Goal: Transaction & Acquisition: Purchase product/service

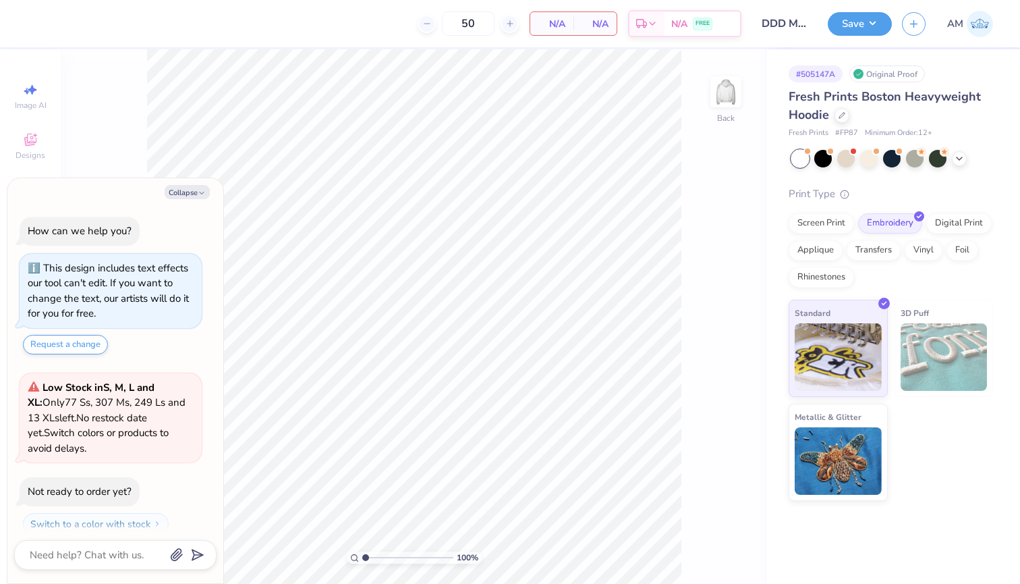
scroll to position [34, 0]
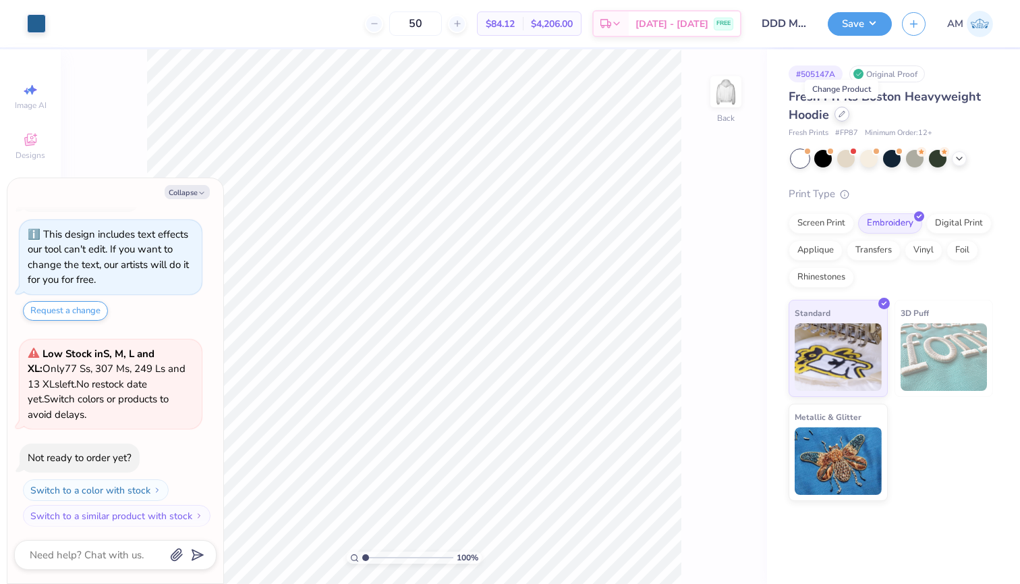
click at [843, 119] on div at bounding box center [842, 114] width 15 height 15
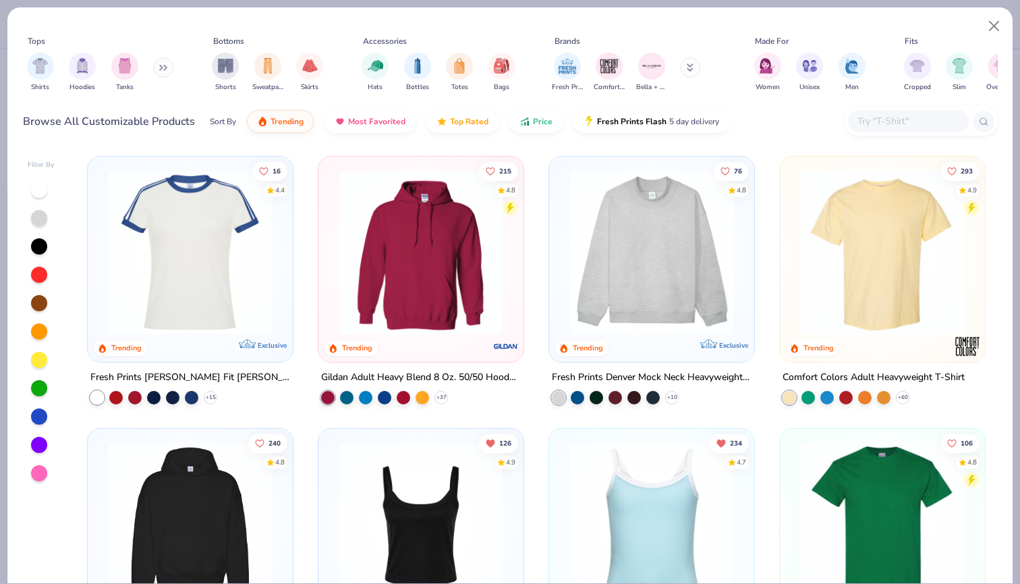
click at [451, 229] on img at bounding box center [421, 252] width 178 height 165
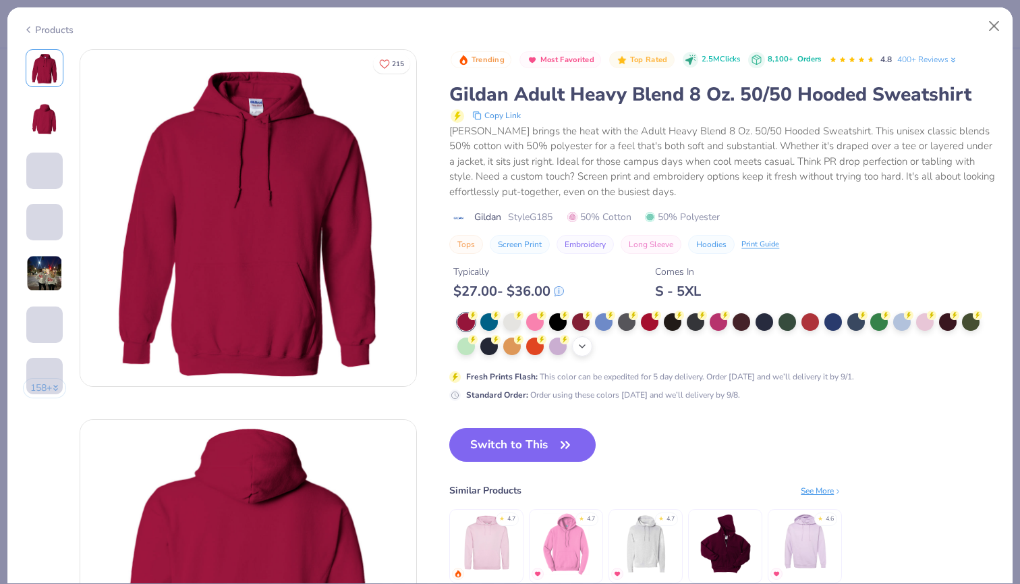
click at [581, 343] on icon at bounding box center [582, 346] width 11 height 11
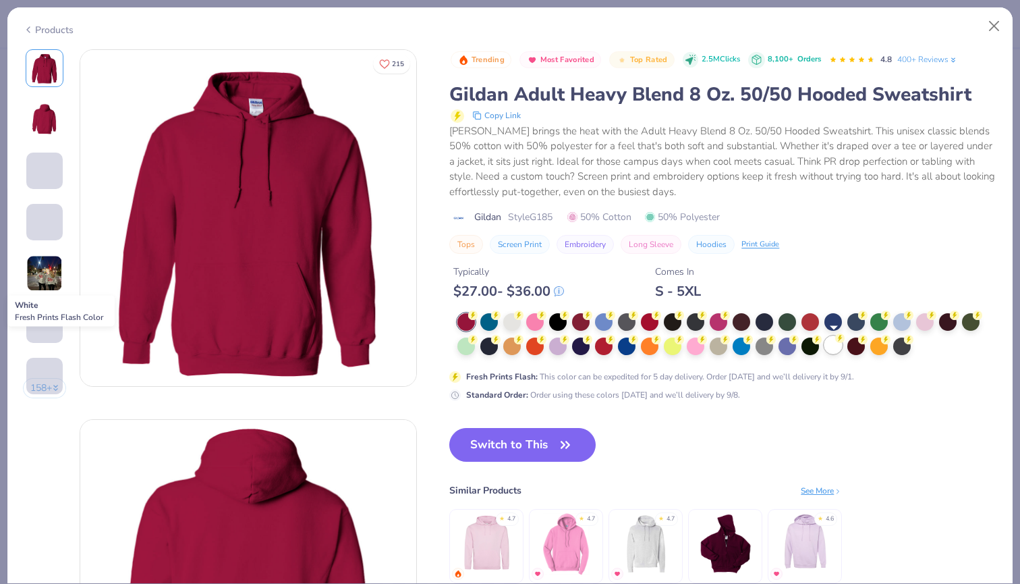
click at [838, 345] on div at bounding box center [834, 345] width 18 height 18
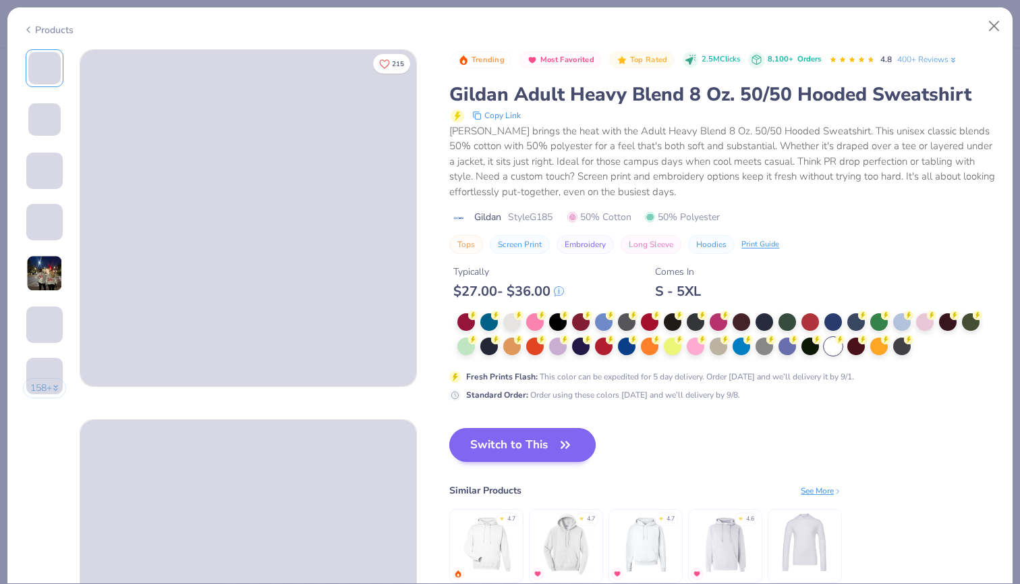
click at [537, 433] on button "Switch to This" at bounding box center [522, 445] width 146 height 34
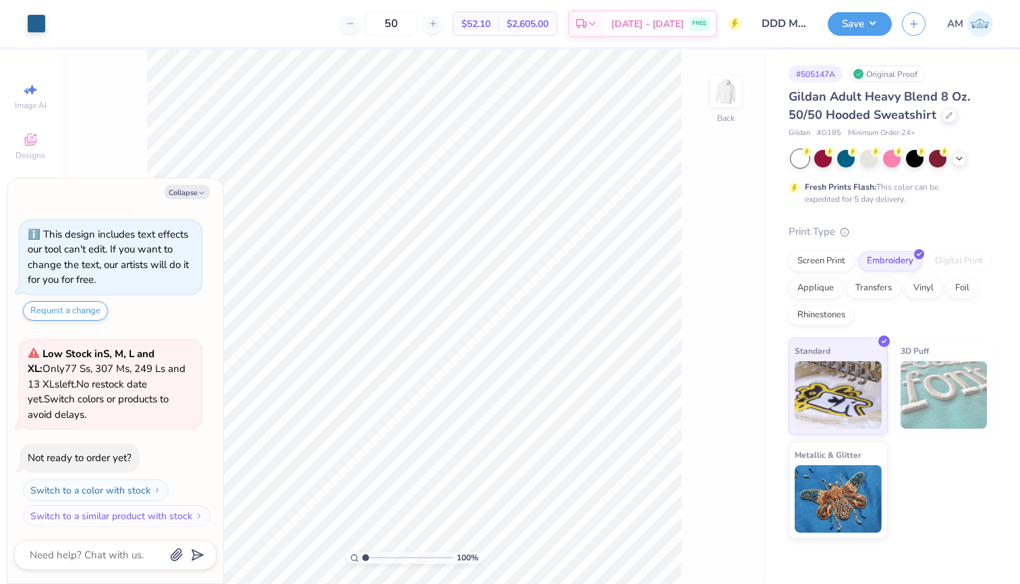
type textarea "x"
click at [418, 22] on input "50" at bounding box center [391, 23] width 53 height 24
type input "5"
type input "95"
click at [830, 267] on div "Screen Print" at bounding box center [821, 259] width 65 height 20
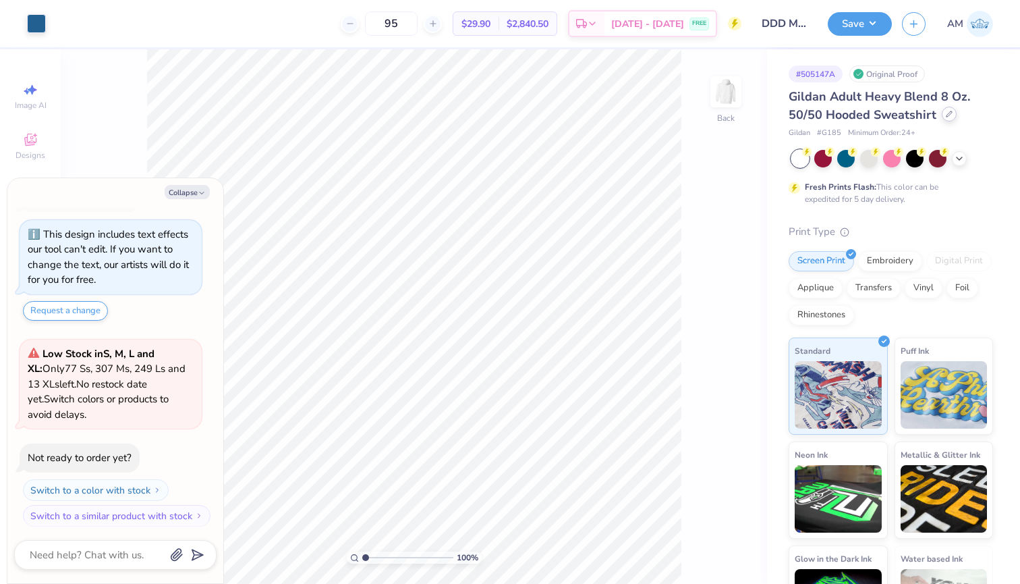
click at [942, 111] on div at bounding box center [949, 114] width 15 height 15
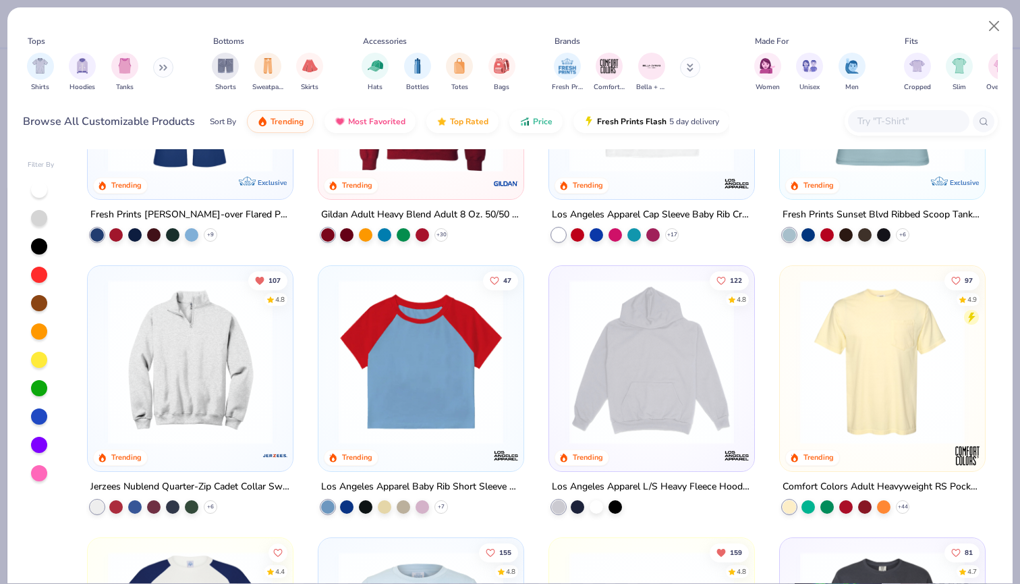
scroll to position [1249, 0]
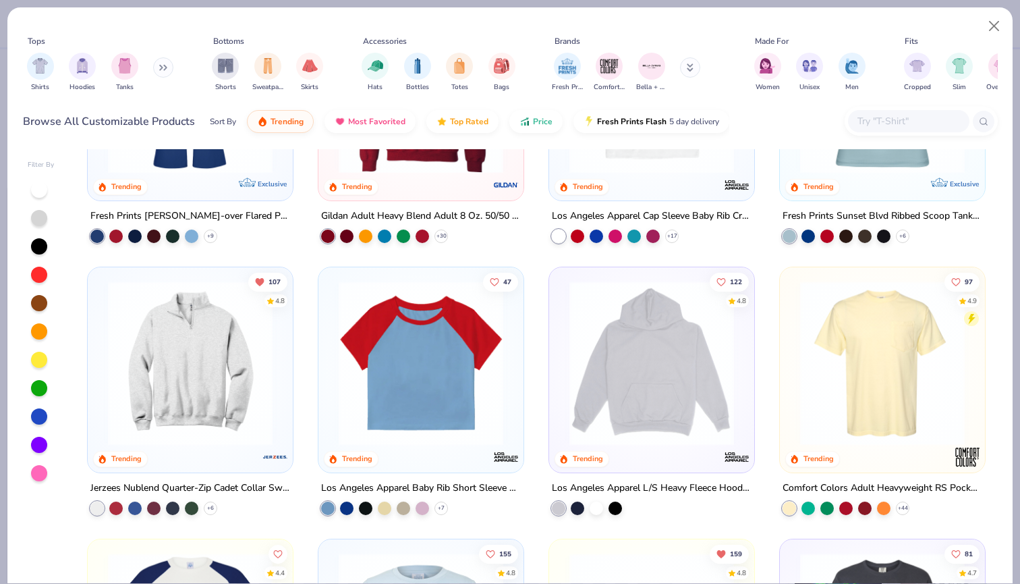
click at [673, 376] on img at bounding box center [652, 363] width 178 height 165
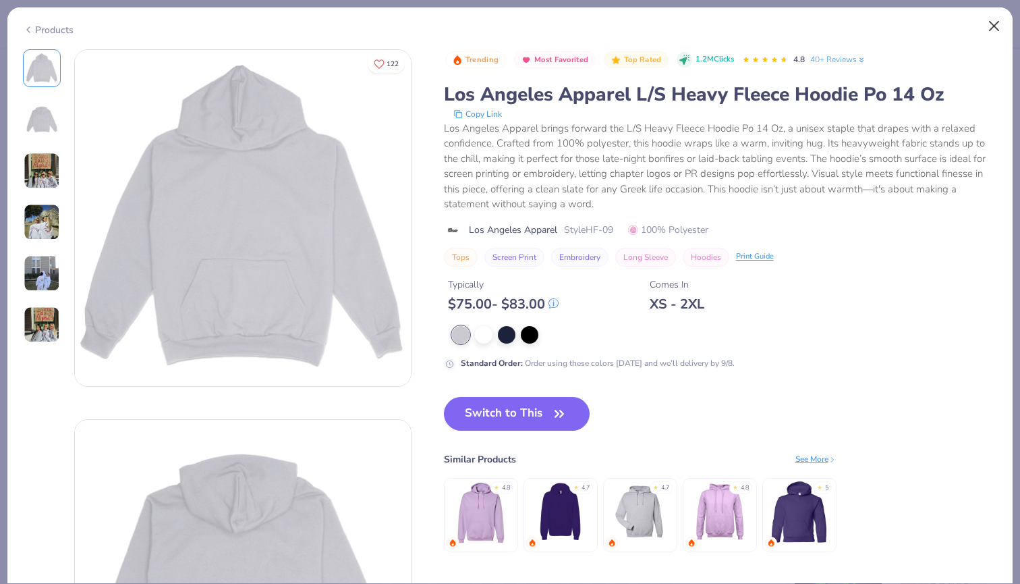
click at [993, 28] on button "Close" at bounding box center [995, 26] width 26 height 26
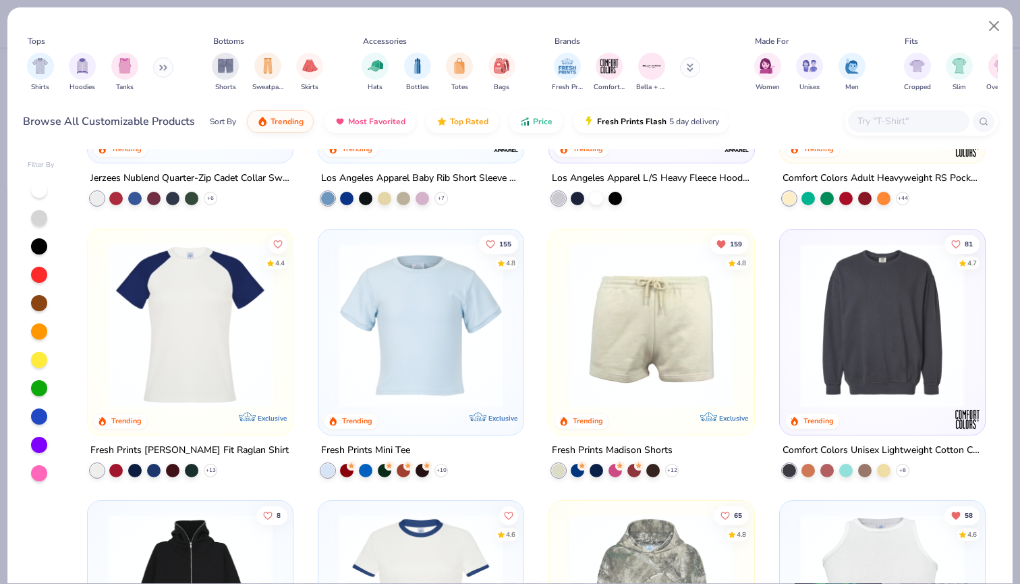
scroll to position [1560, 0]
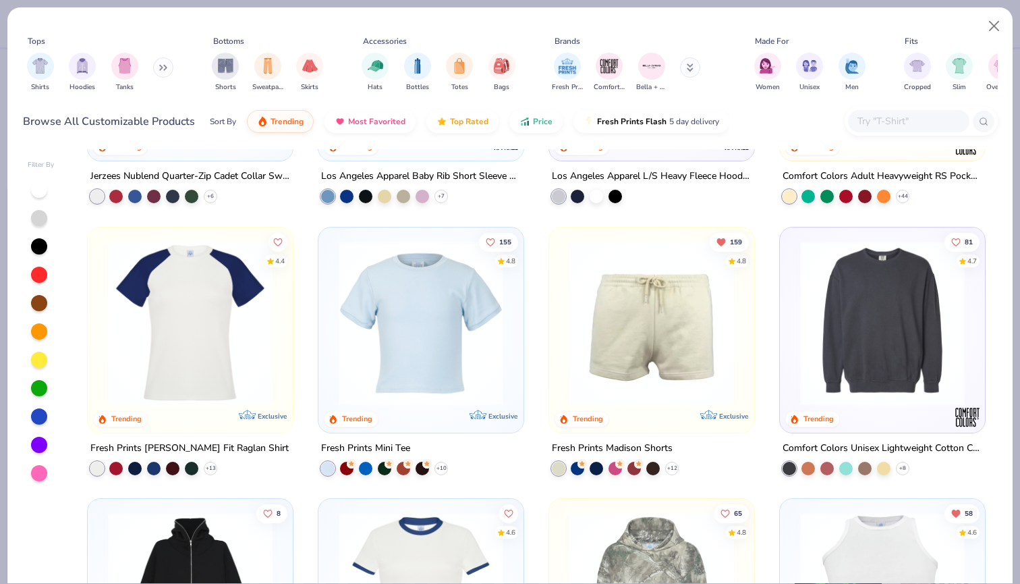
click at [861, 314] on img at bounding box center [883, 322] width 178 height 165
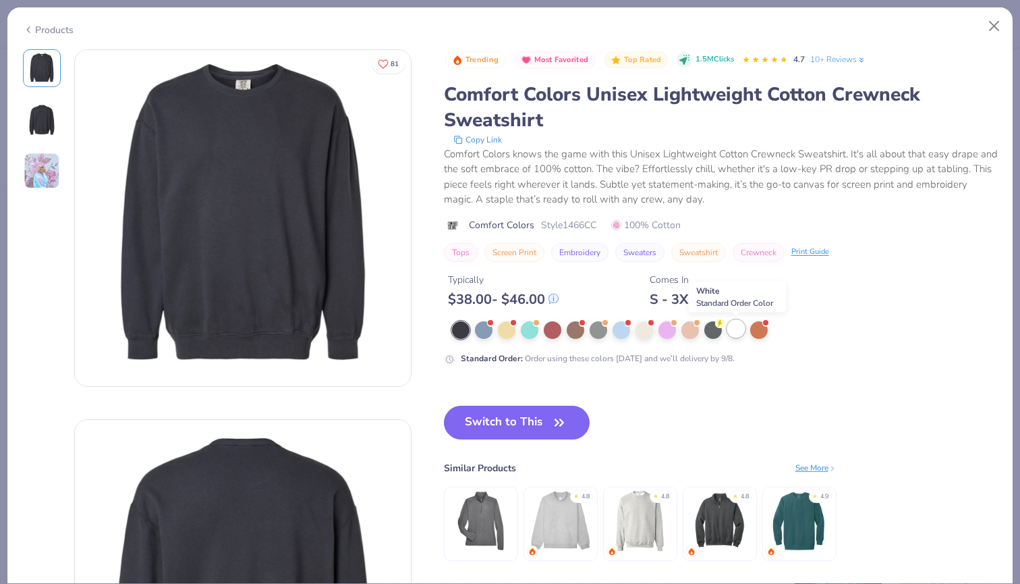
click at [736, 333] on div at bounding box center [737, 329] width 18 height 18
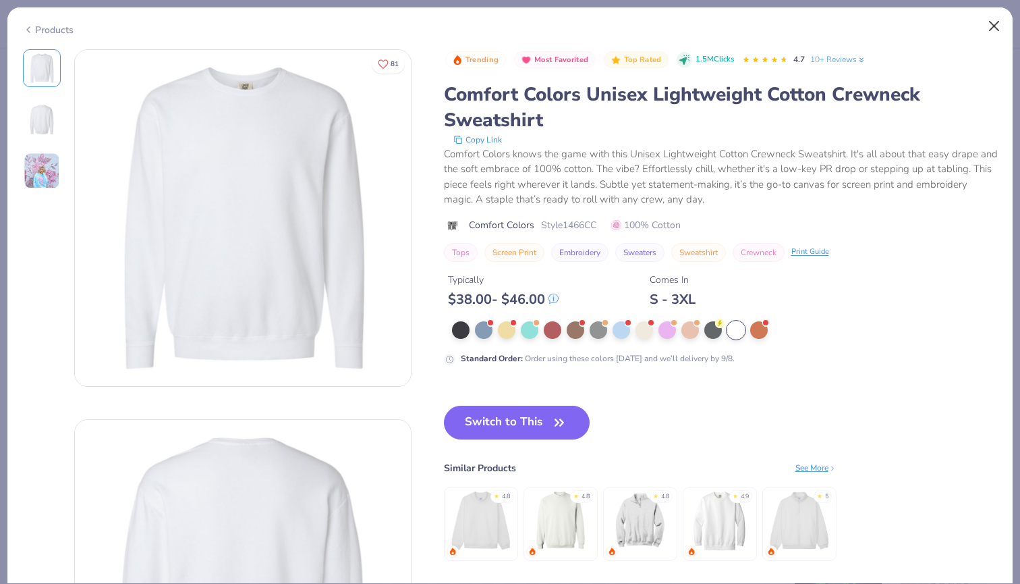
click at [993, 18] on button "Close" at bounding box center [995, 26] width 26 height 26
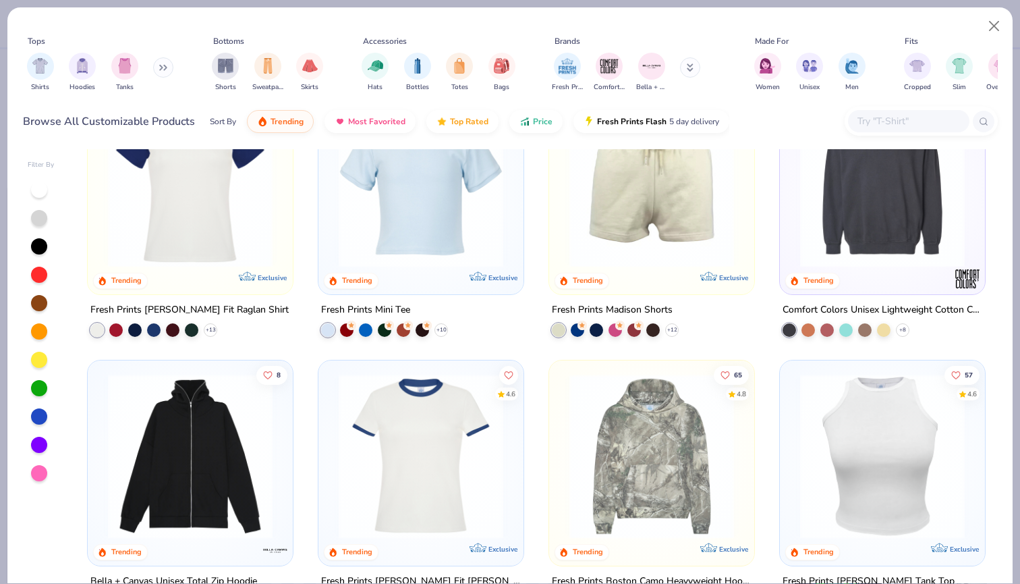
scroll to position [1763, 0]
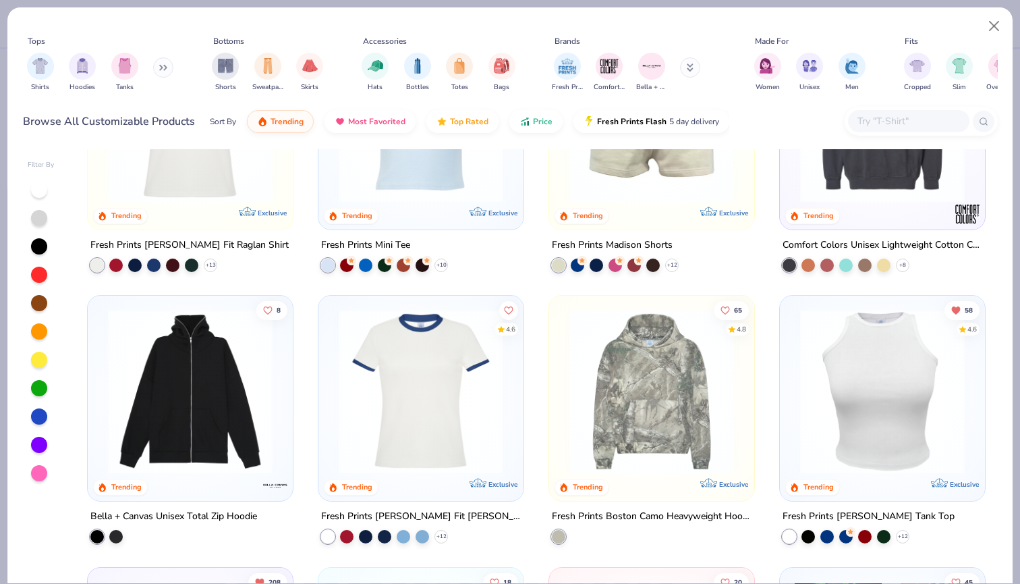
click at [157, 71] on button at bounding box center [163, 67] width 20 height 20
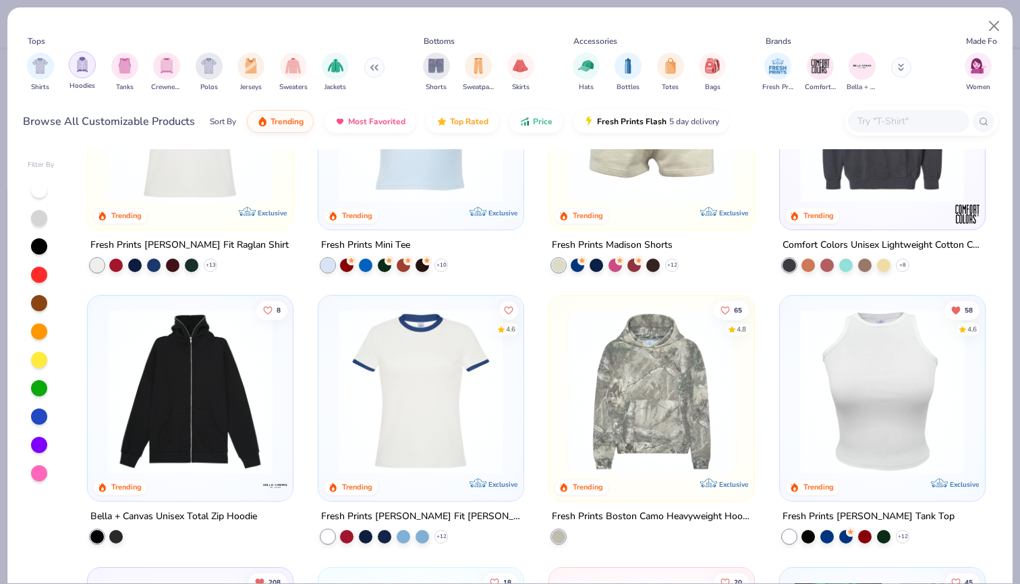
click at [90, 69] on div "filter for Hoodies" at bounding box center [82, 64] width 27 height 27
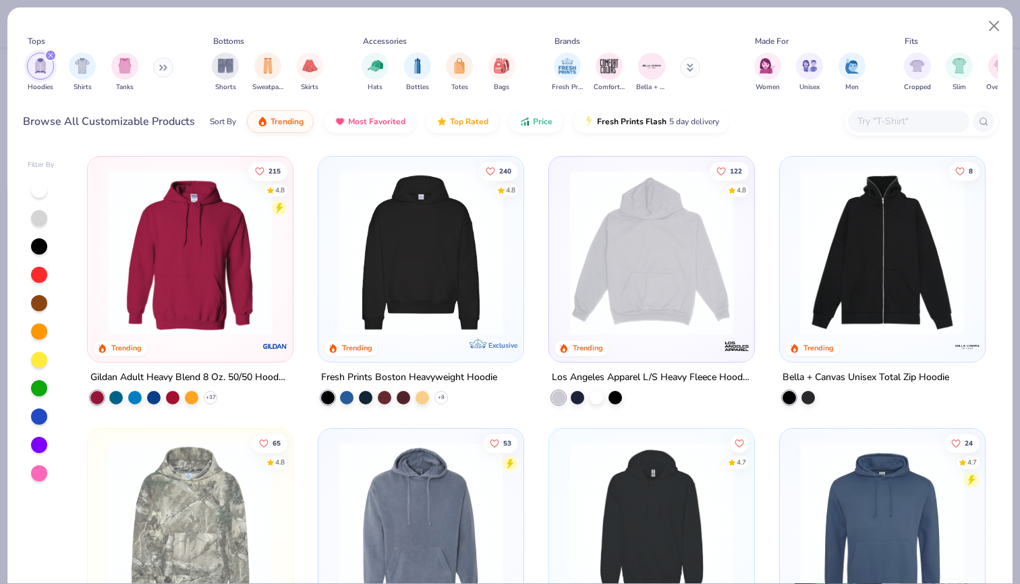
click at [150, 63] on div "Hoodies Shirts Tanks" at bounding box center [100, 72] width 155 height 50
click at [159, 64] on button at bounding box center [163, 67] width 20 height 20
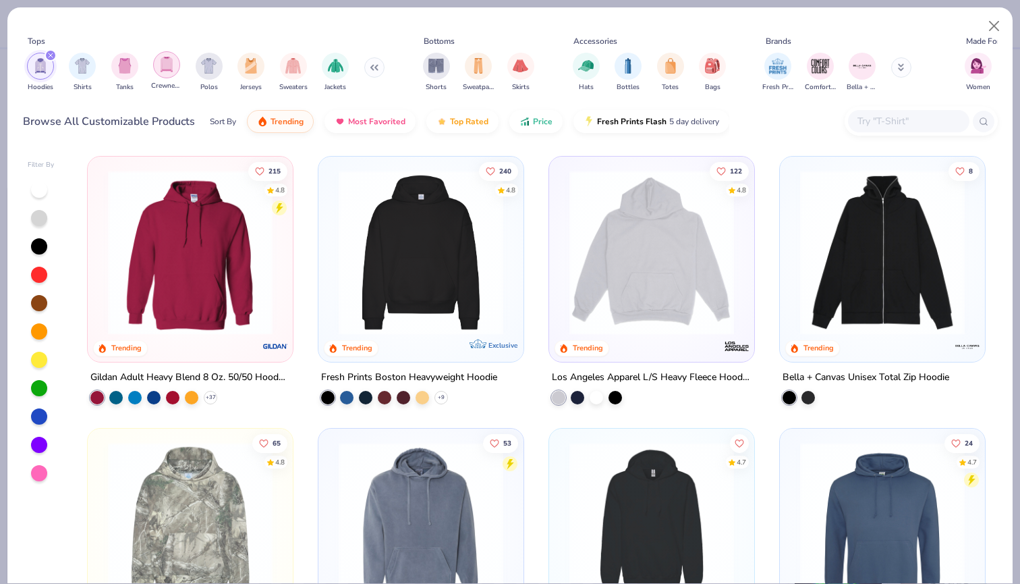
click at [160, 68] on img "filter for Crewnecks" at bounding box center [166, 65] width 15 height 16
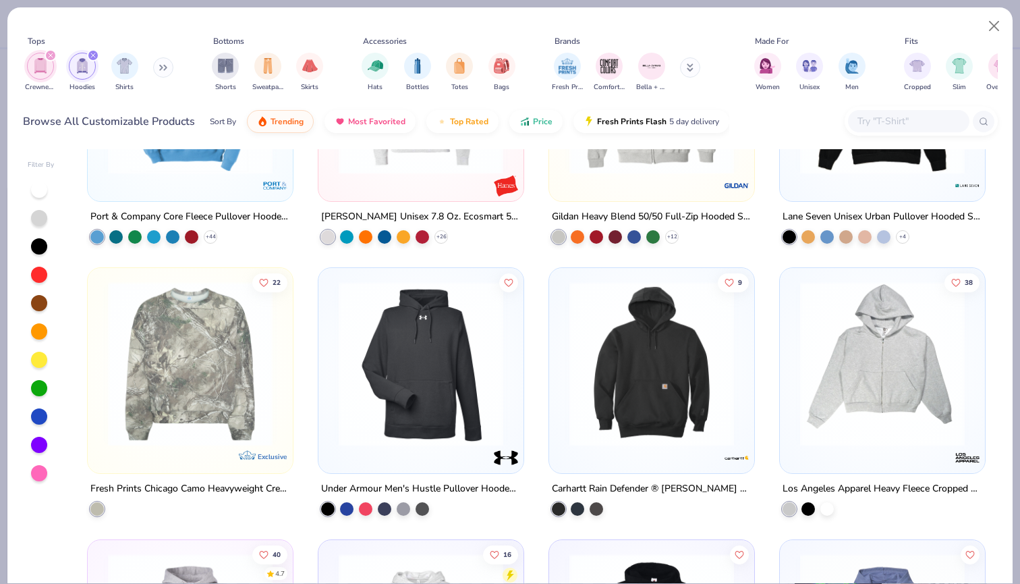
scroll to position [973, 0]
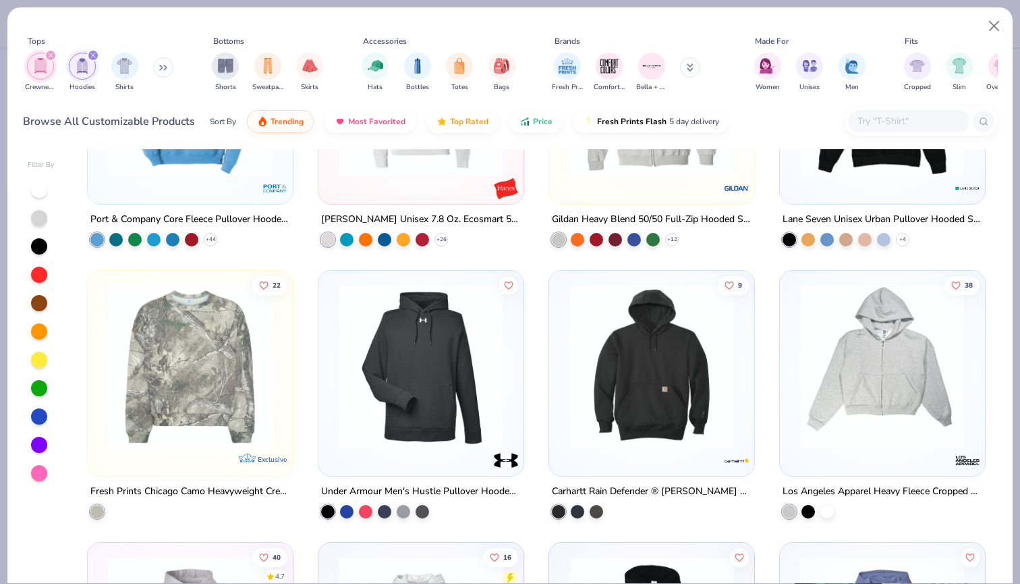
click at [90, 56] on icon "filter for Hoodies" at bounding box center [92, 55] width 5 height 5
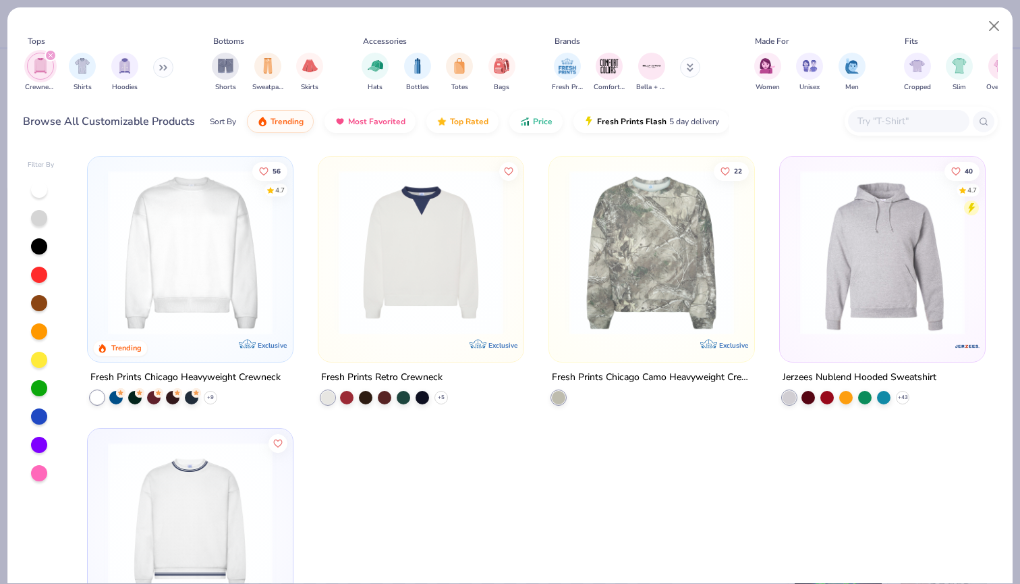
click at [51, 55] on icon "filter for Crewnecks" at bounding box center [50, 55] width 5 height 5
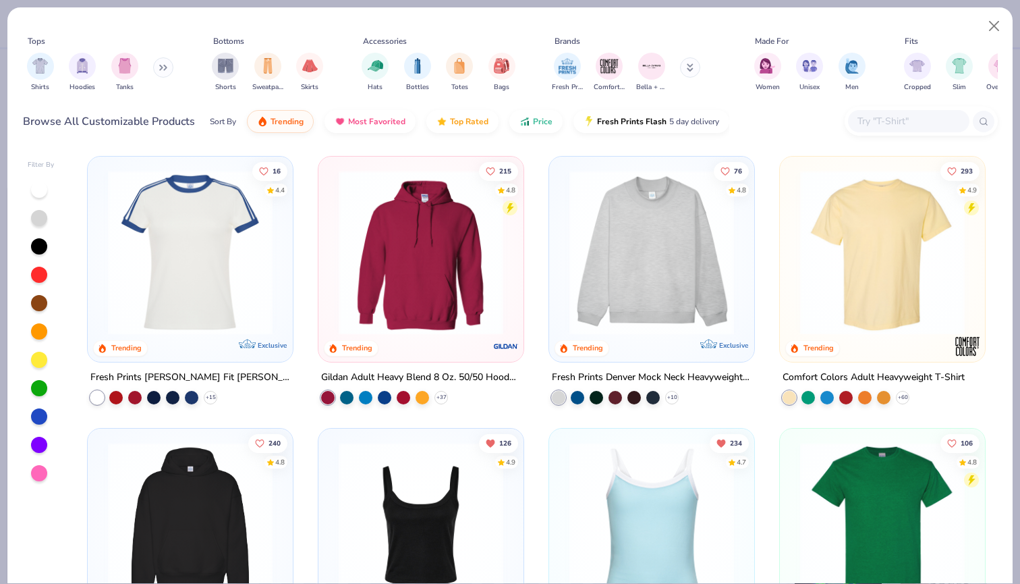
click at [691, 67] on icon at bounding box center [690, 67] width 7 height 8
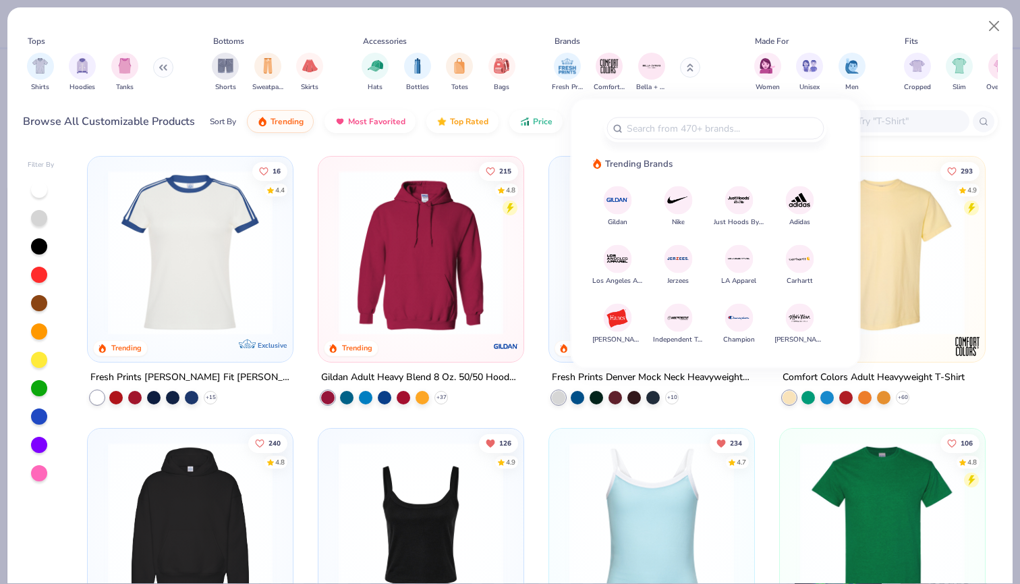
click at [613, 205] on img at bounding box center [618, 200] width 24 height 24
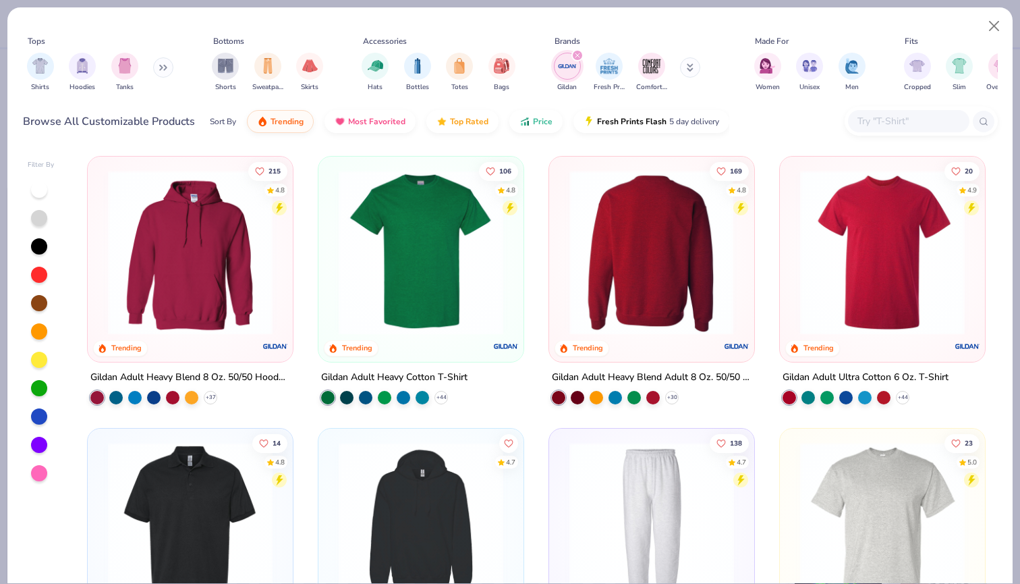
click at [645, 272] on img at bounding box center [652, 252] width 178 height 165
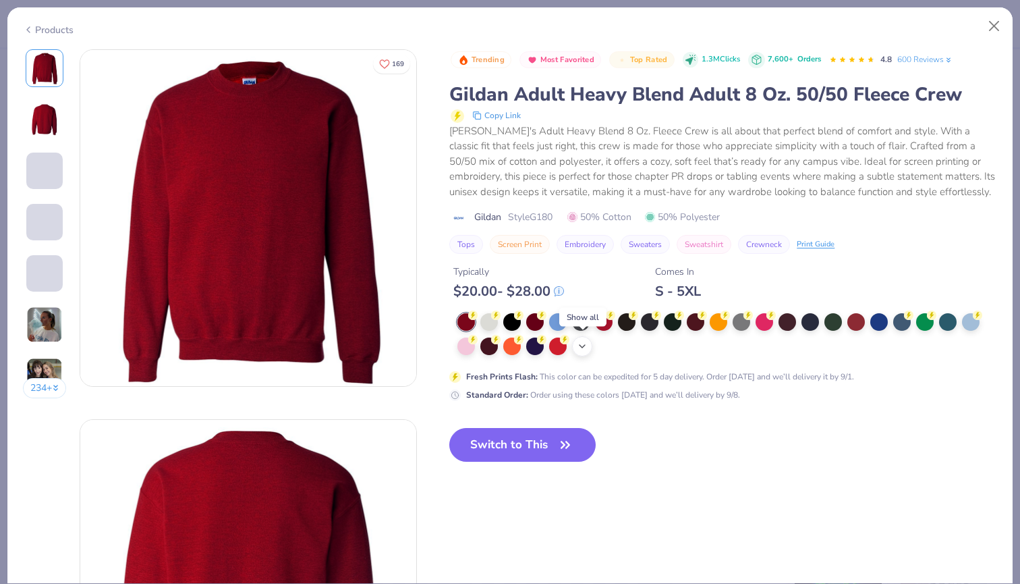
click at [587, 347] on icon at bounding box center [582, 346] width 11 height 11
click at [715, 346] on div at bounding box center [719, 345] width 18 height 18
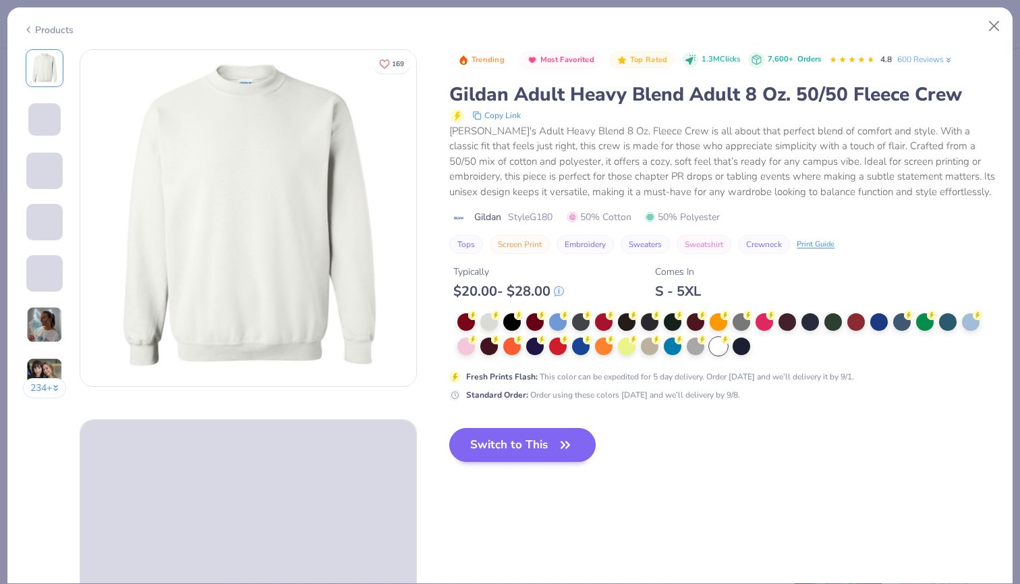
click at [516, 439] on button "Switch to This" at bounding box center [522, 445] width 146 height 34
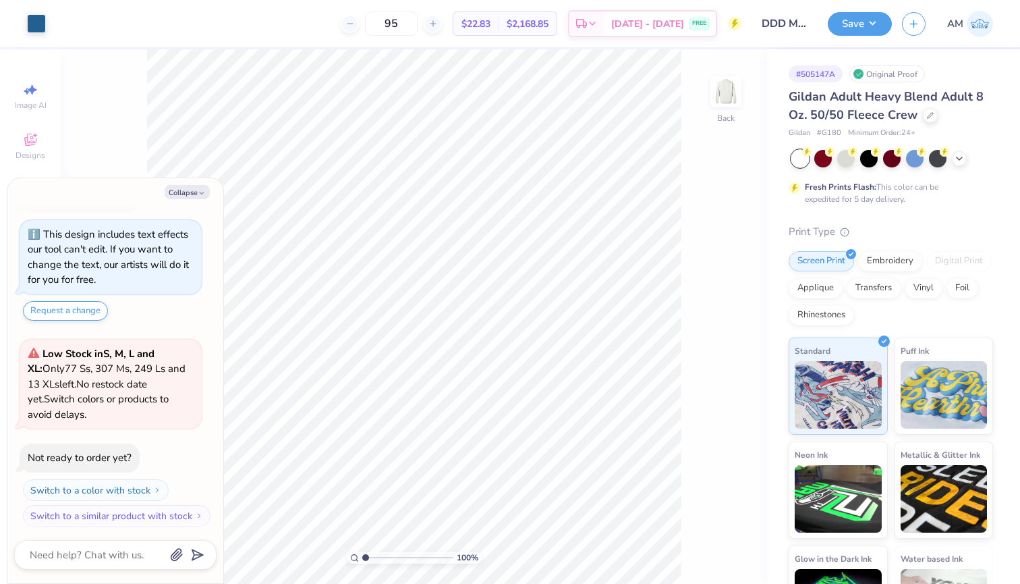
click at [801, 162] on div at bounding box center [801, 159] width 18 height 18
click at [886, 255] on div "Embroidery" at bounding box center [890, 259] width 64 height 20
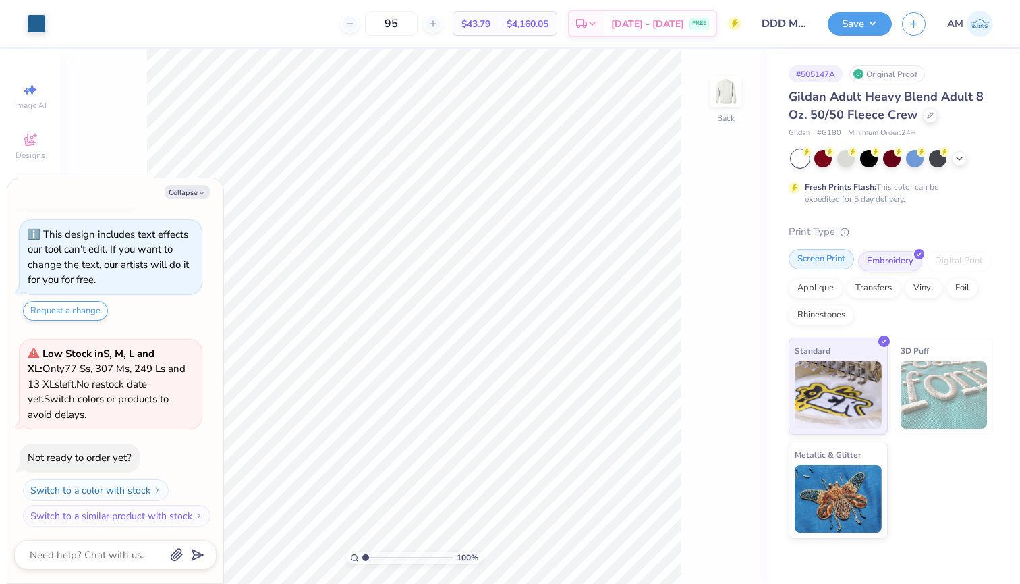
click at [816, 261] on div "Screen Print" at bounding box center [821, 259] width 65 height 20
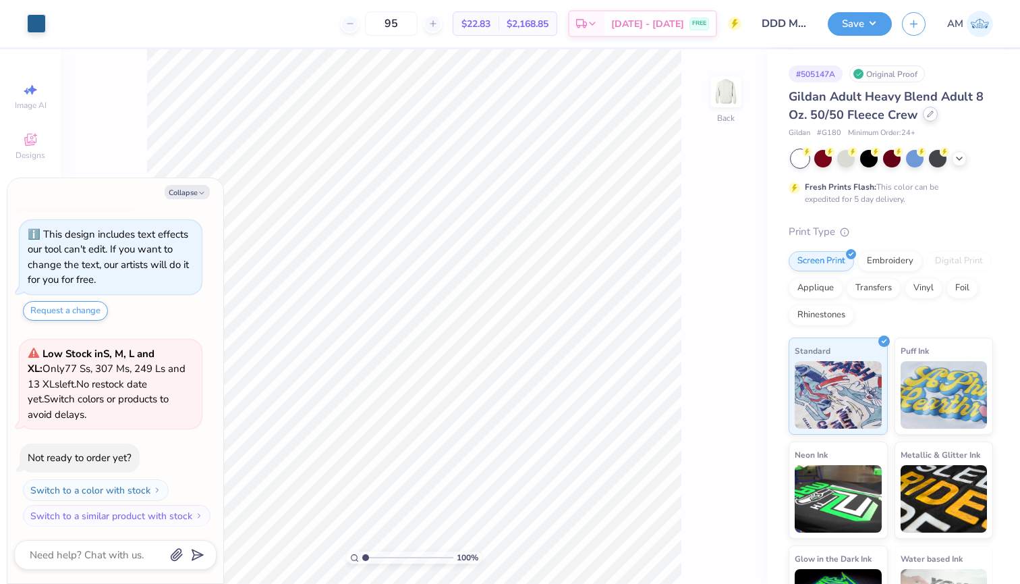
click at [929, 113] on icon at bounding box center [930, 113] width 5 height 5
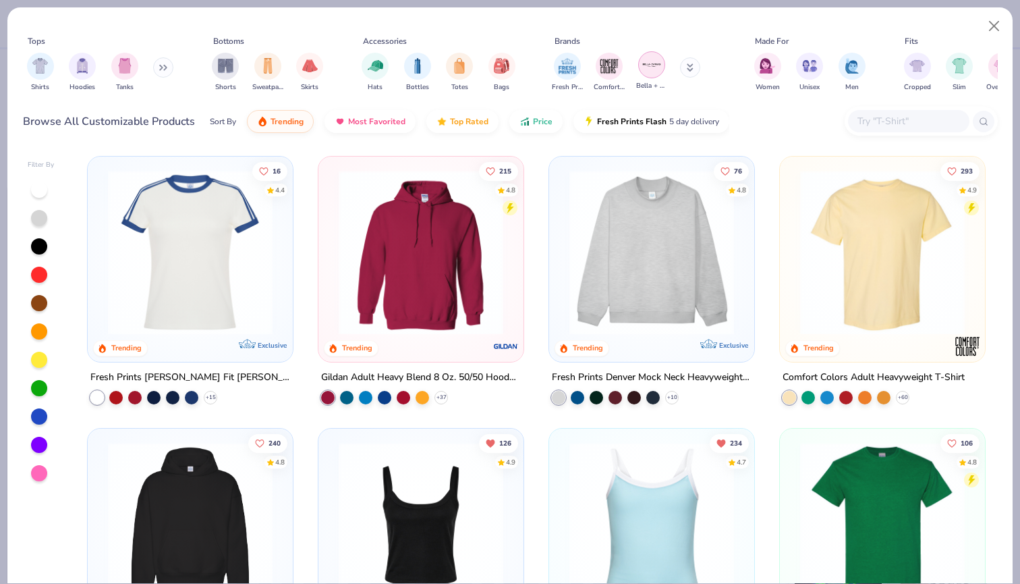
click at [658, 63] on img "filter for Bella + Canvas" at bounding box center [652, 65] width 20 height 20
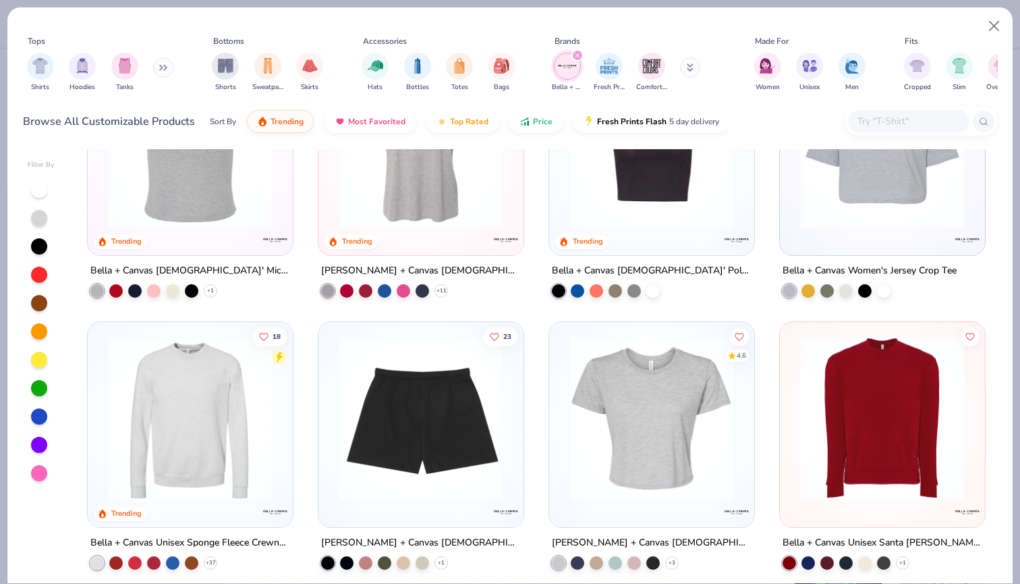
scroll to position [377, 0]
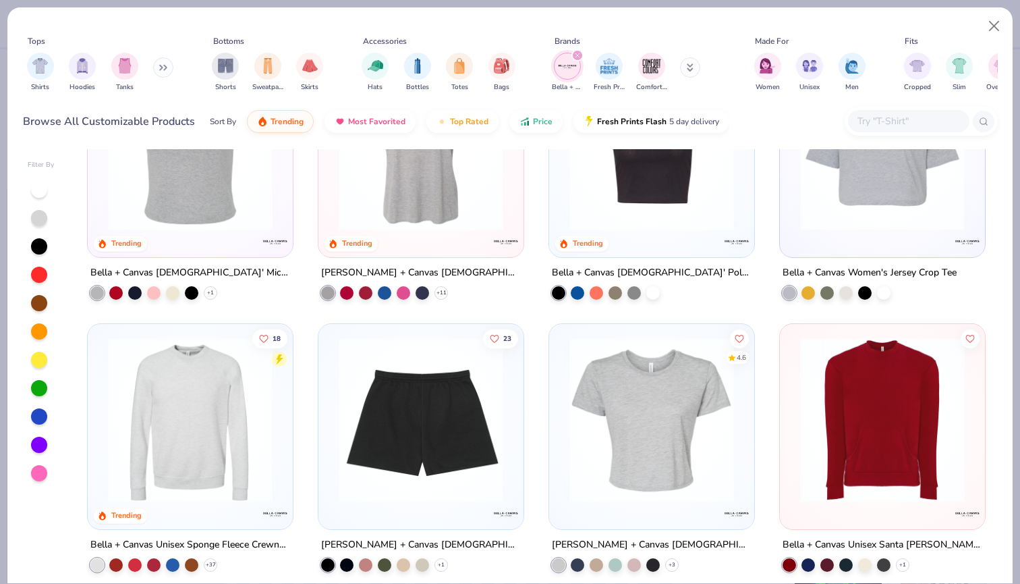
click at [211, 430] on img at bounding box center [190, 419] width 178 height 165
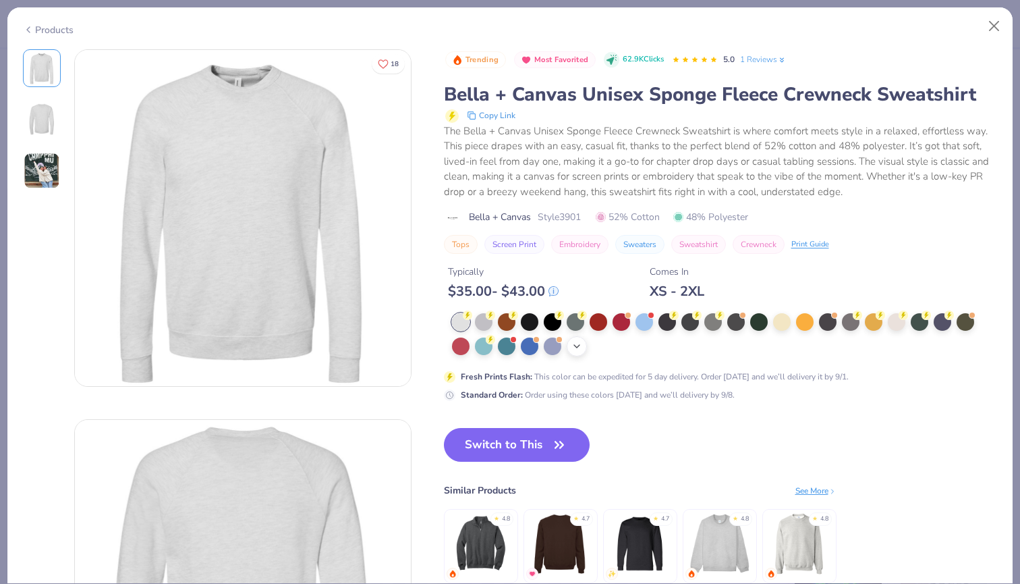
click at [570, 352] on div "+ 15" at bounding box center [577, 346] width 20 height 20
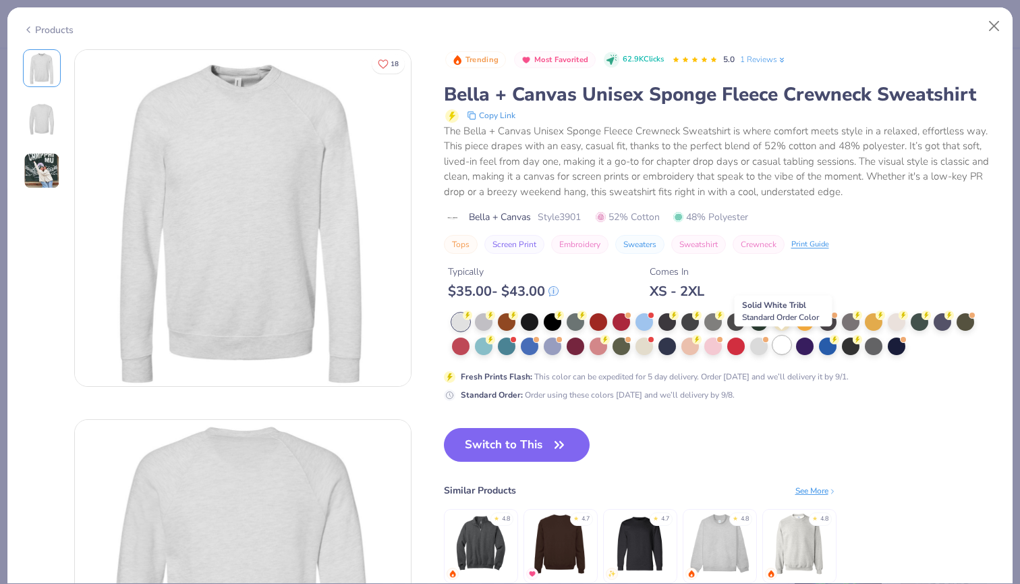
click at [785, 344] on div at bounding box center [782, 345] width 18 height 18
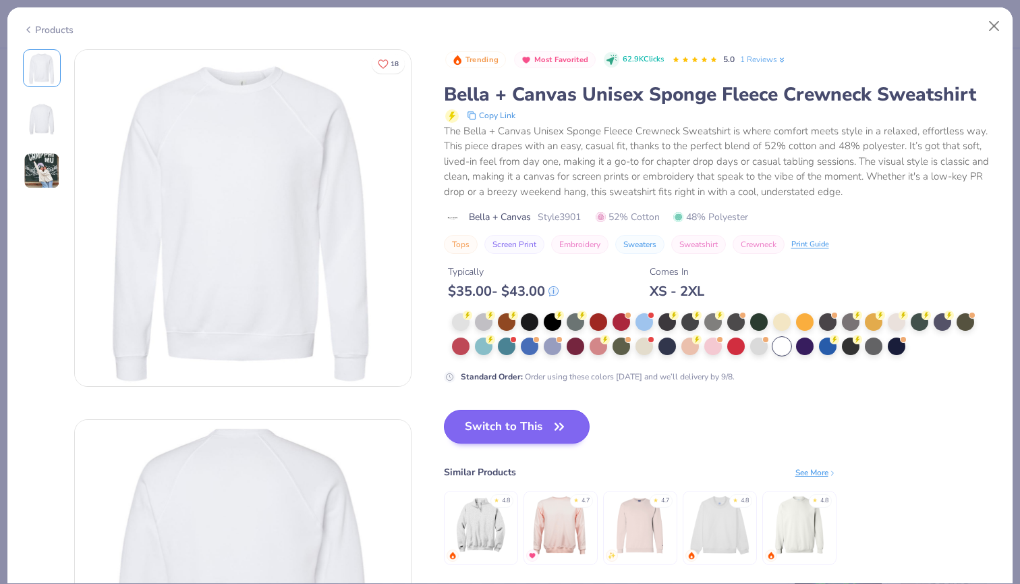
click at [518, 417] on button "Switch to This" at bounding box center [517, 427] width 146 height 34
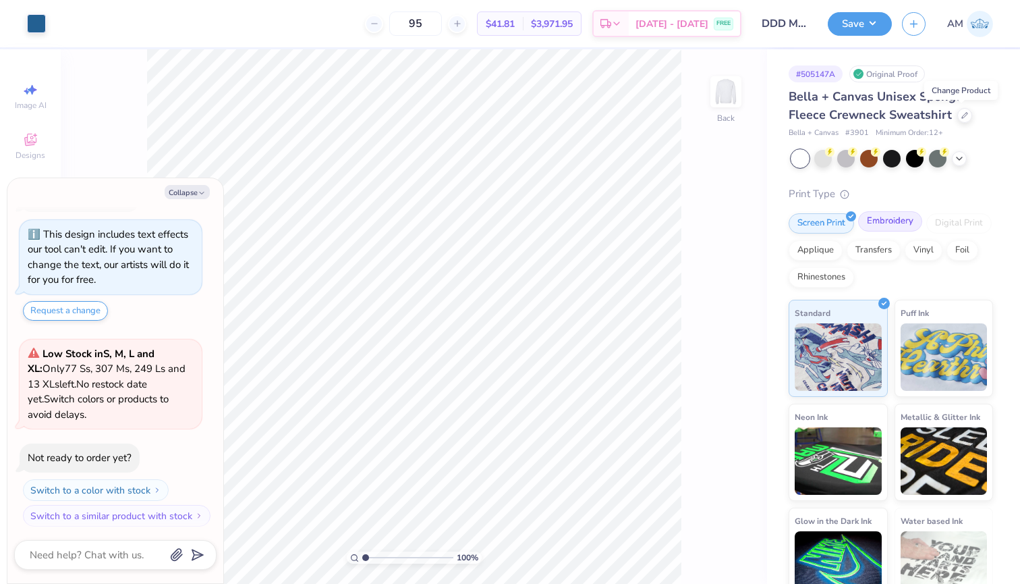
click at [870, 220] on div "Embroidery" at bounding box center [890, 221] width 64 height 20
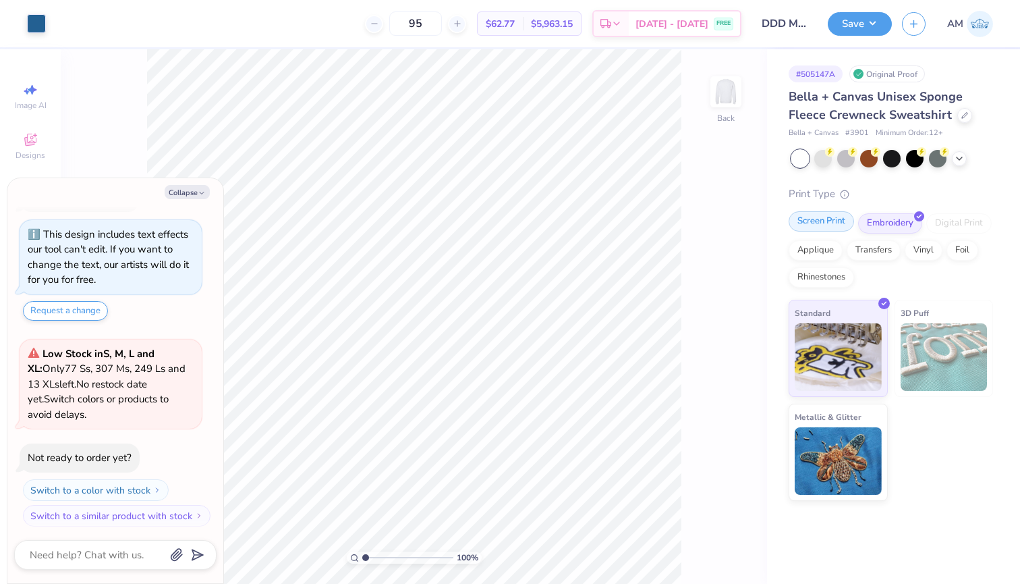
click at [830, 213] on div "Screen Print" at bounding box center [821, 221] width 65 height 20
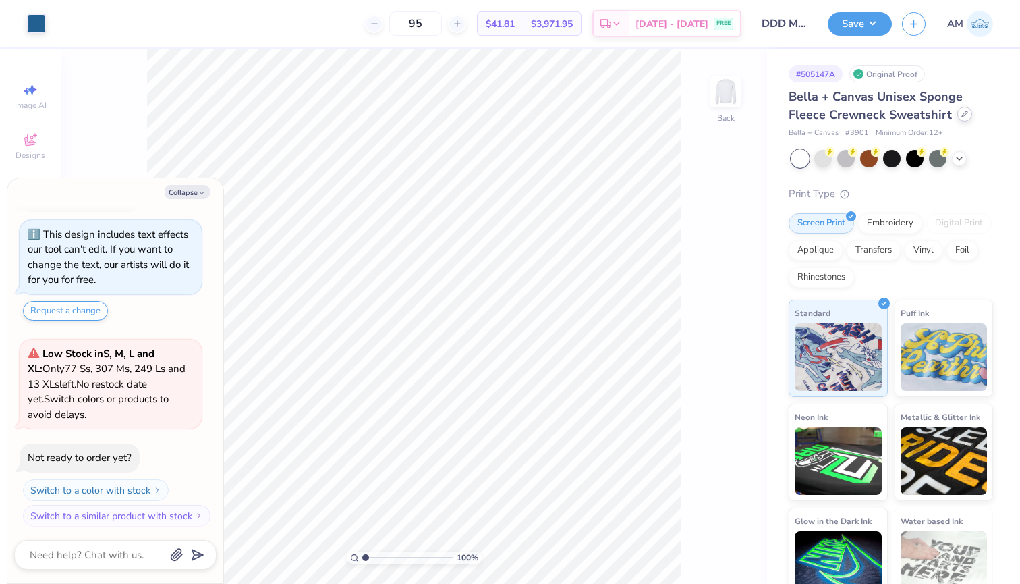
click at [960, 111] on div at bounding box center [965, 114] width 15 height 15
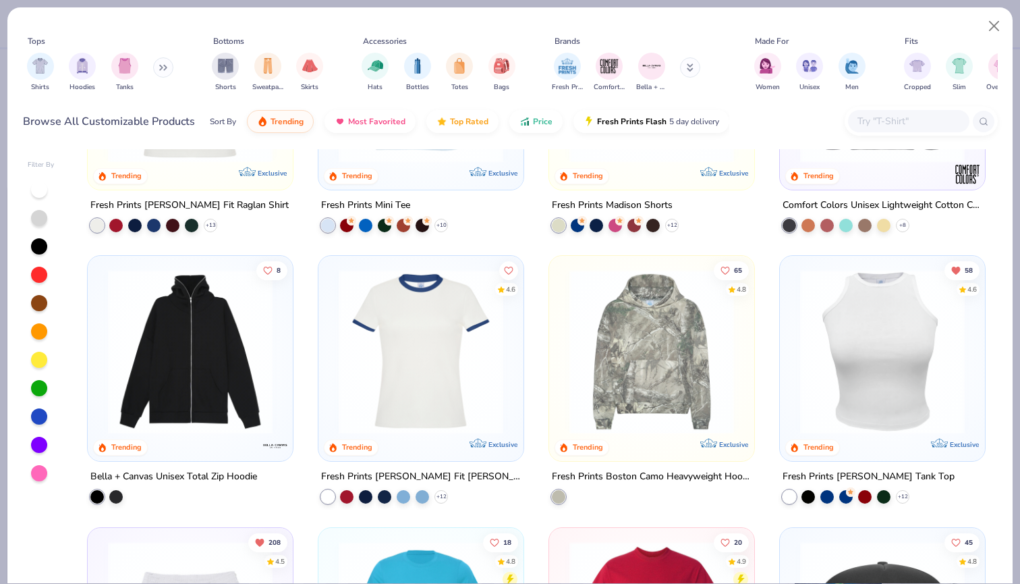
scroll to position [1801, 0]
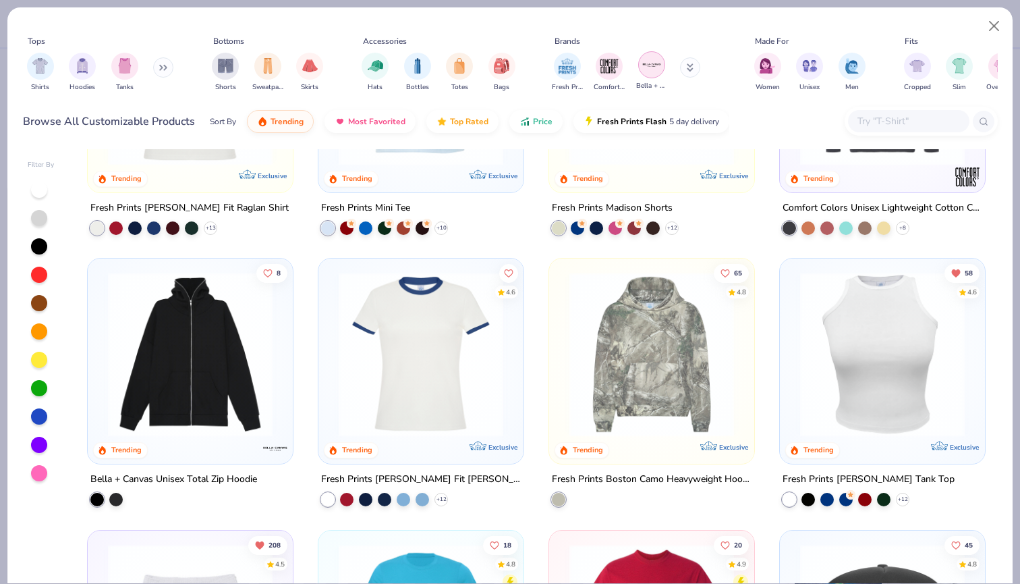
click at [663, 67] on div "filter for Bella + Canvas" at bounding box center [651, 64] width 27 height 27
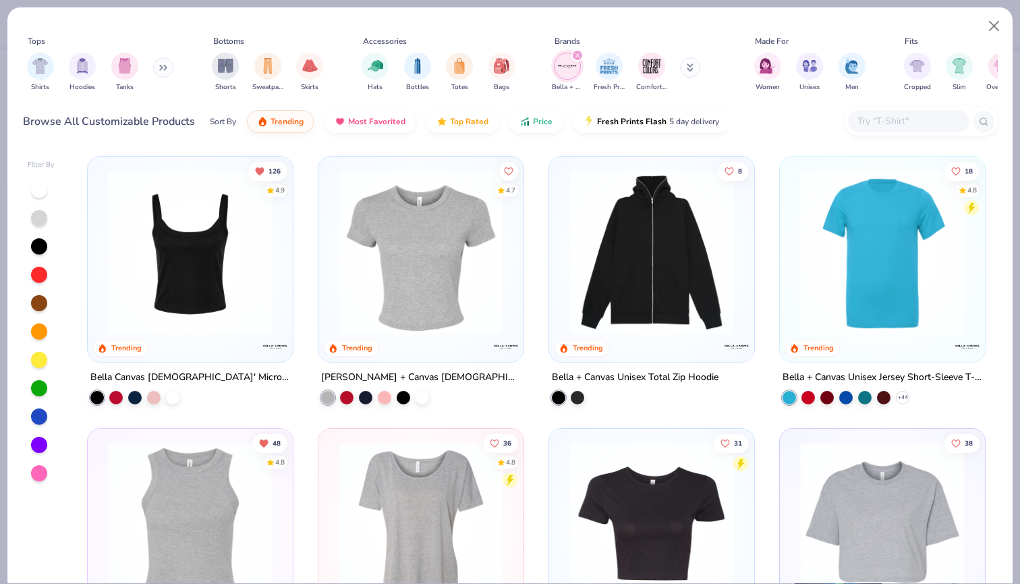
click at [579, 51] on div "filter for Bella + Canvas" at bounding box center [578, 55] width 12 height 12
type textarea "x"
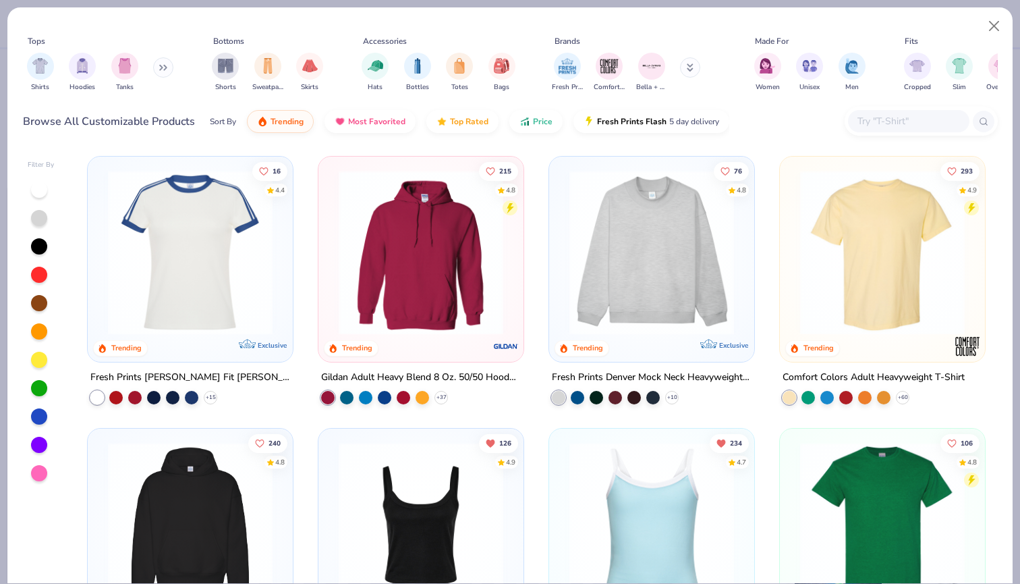
click at [688, 65] on button at bounding box center [690, 67] width 20 height 20
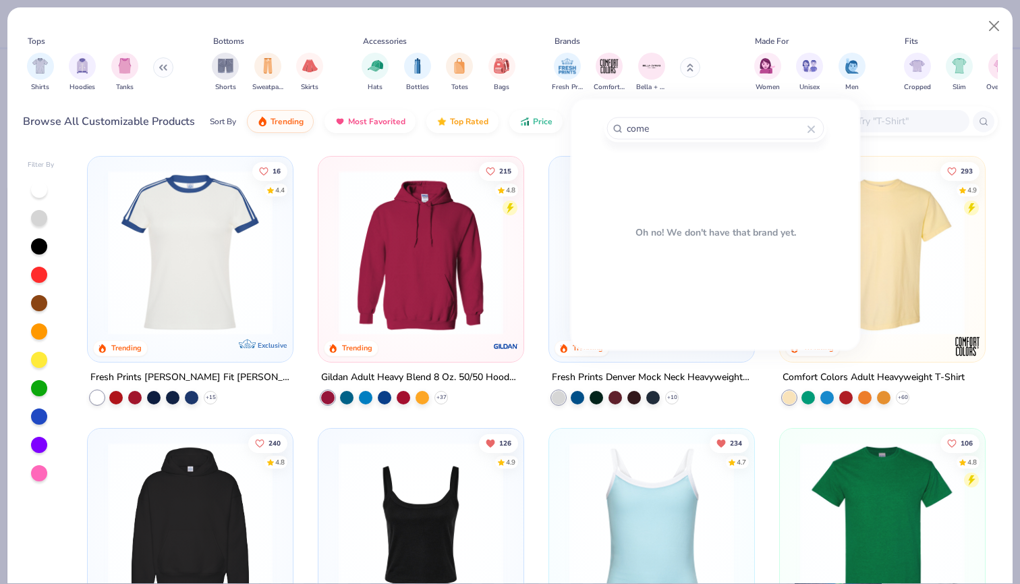
drag, startPoint x: 652, startPoint y: 210, endPoint x: 613, endPoint y: 168, distance: 57.3
click at [613, 168] on div "Brands come Oh no! We don't have that brand yet." at bounding box center [716, 211] width 247 height 192
click at [674, 132] on input "come" at bounding box center [717, 129] width 182 height 16
type input "com"
click at [616, 176] on img at bounding box center [618, 172] width 24 height 24
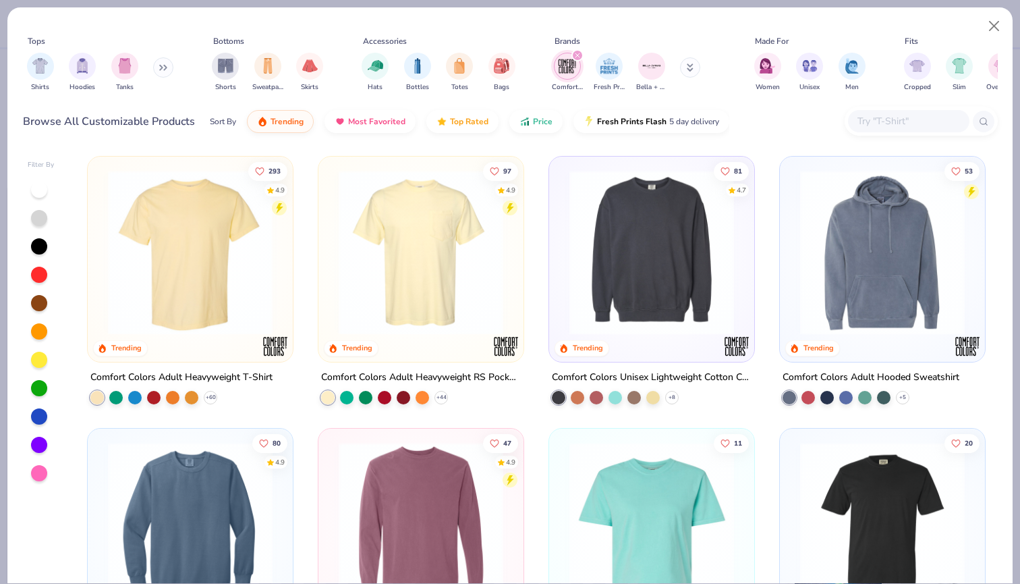
click at [668, 231] on img at bounding box center [652, 252] width 178 height 165
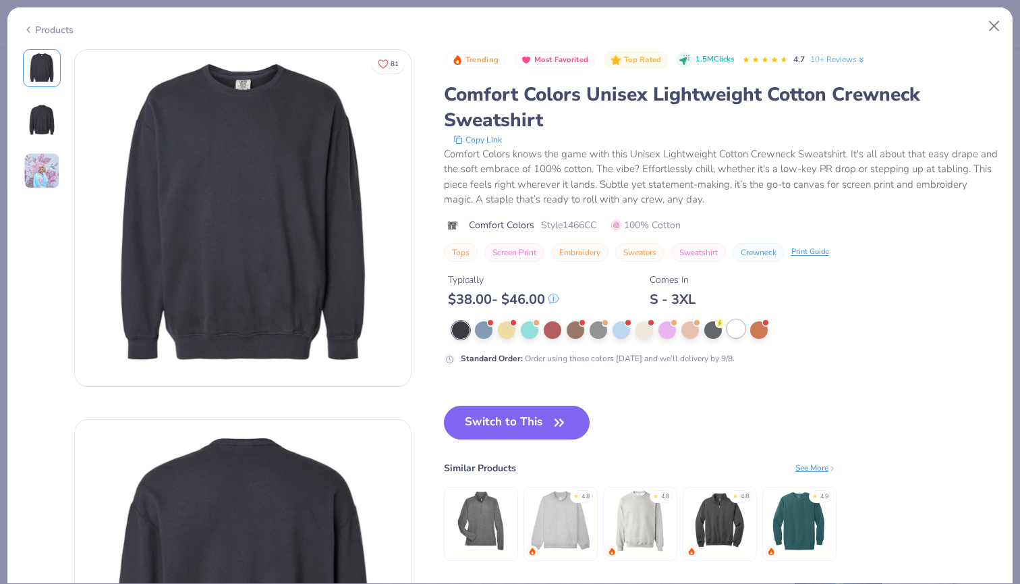
click at [736, 332] on div at bounding box center [737, 329] width 18 height 18
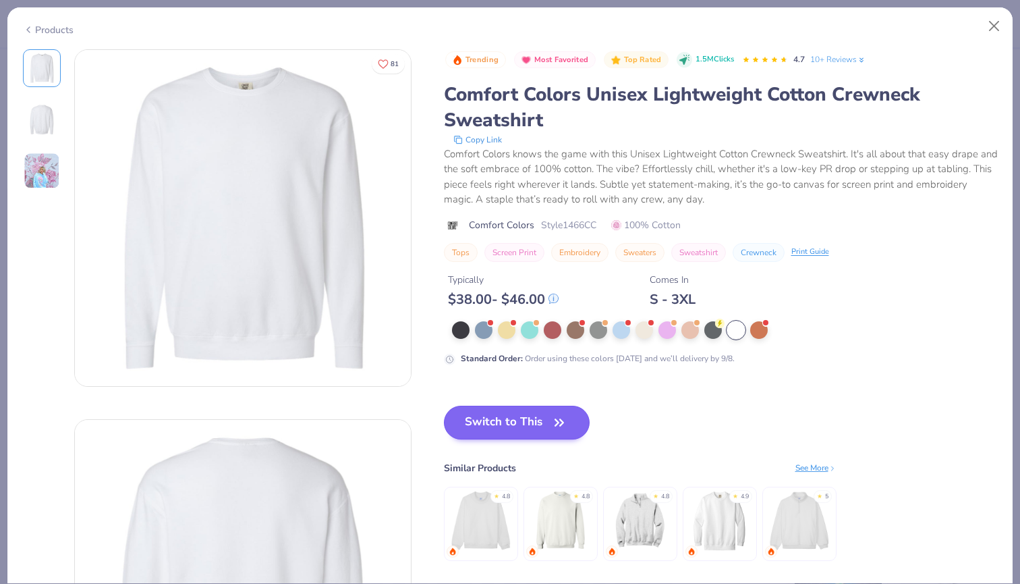
click at [526, 416] on button "Switch to This" at bounding box center [517, 423] width 146 height 34
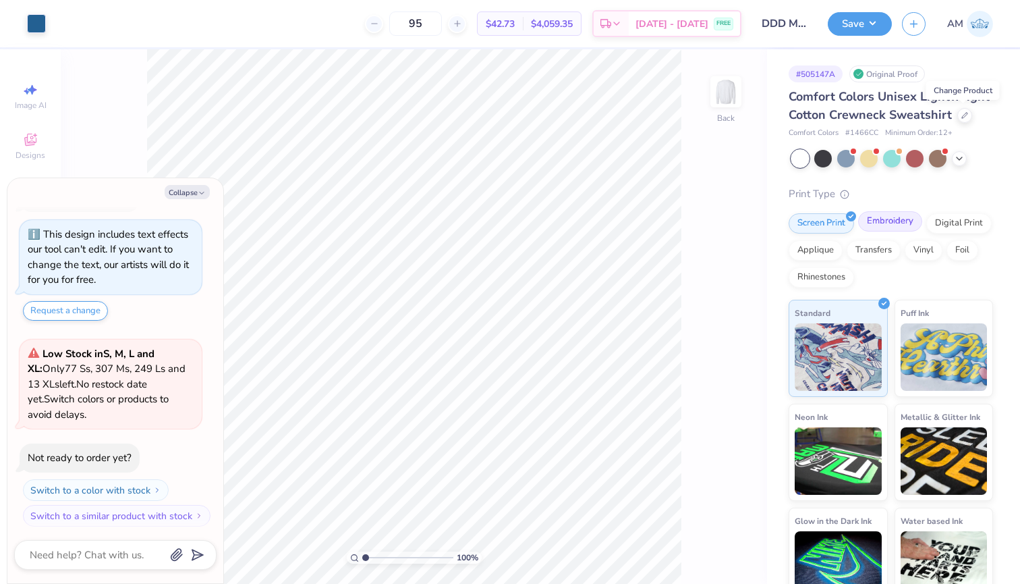
click at [892, 225] on div "Embroidery" at bounding box center [890, 221] width 64 height 20
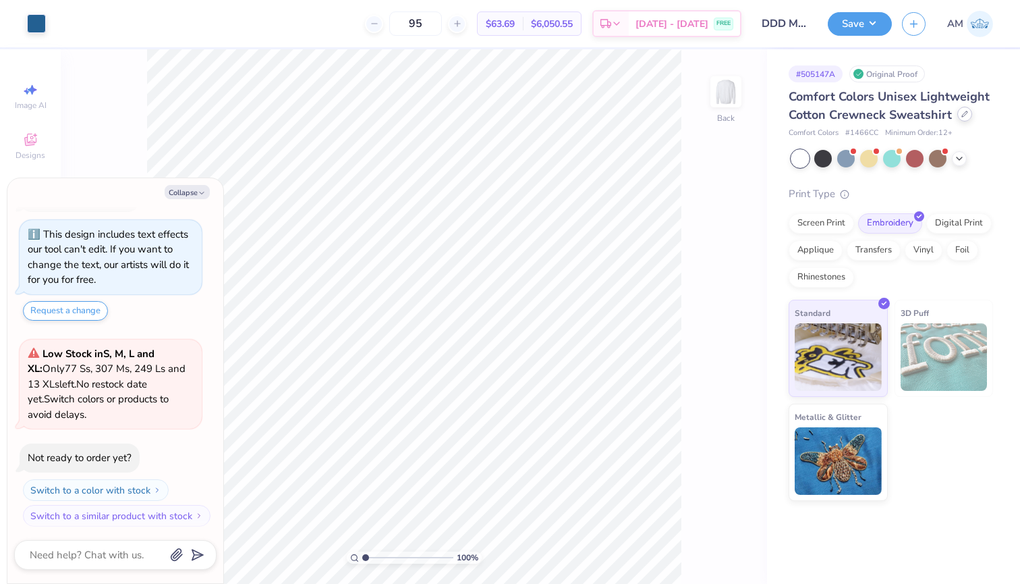
click at [962, 116] on icon at bounding box center [965, 114] width 7 height 7
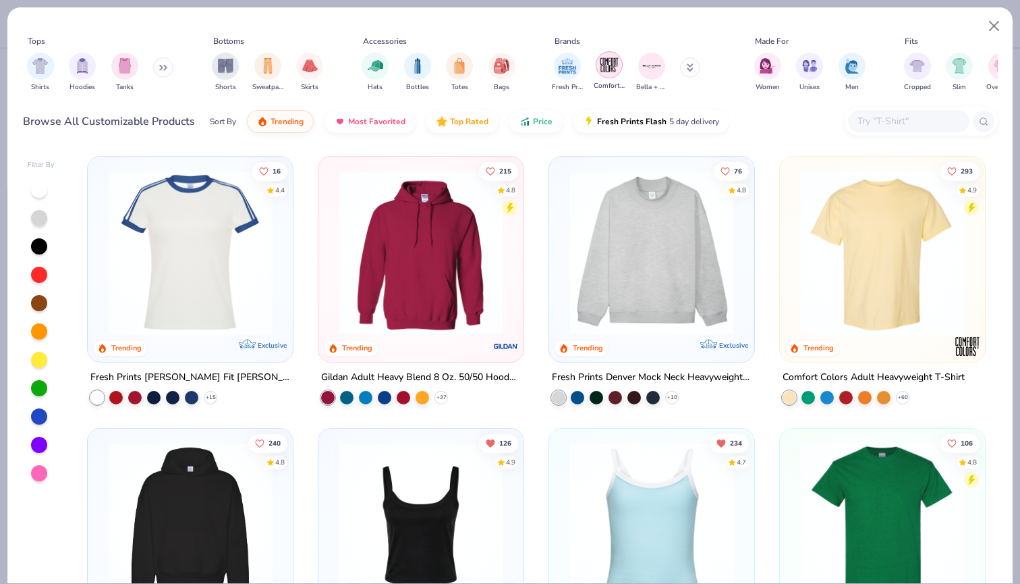
click at [609, 68] on img "filter for Comfort Colors" at bounding box center [609, 65] width 20 height 20
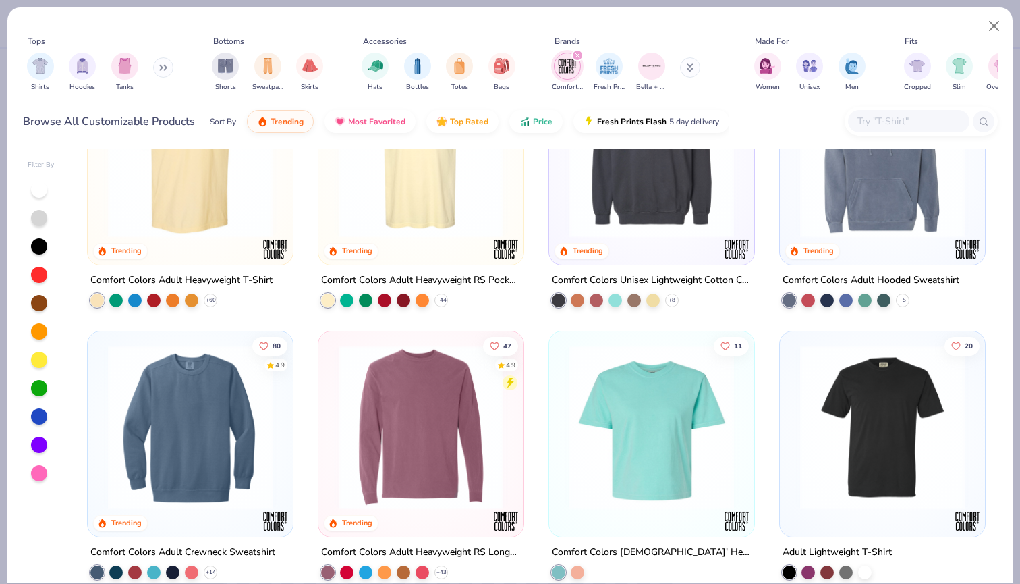
scroll to position [99, 0]
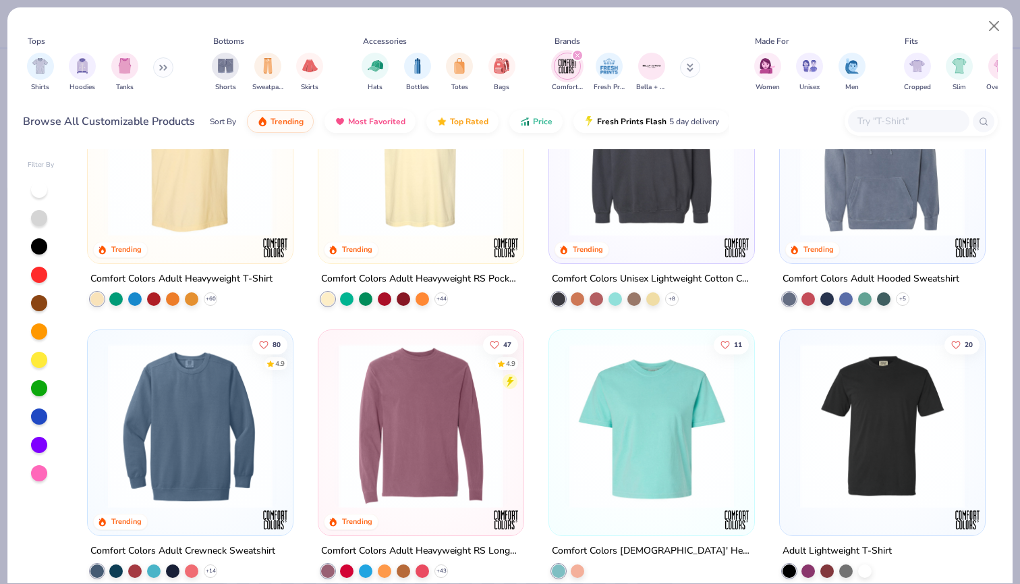
click at [908, 209] on img at bounding box center [883, 154] width 178 height 165
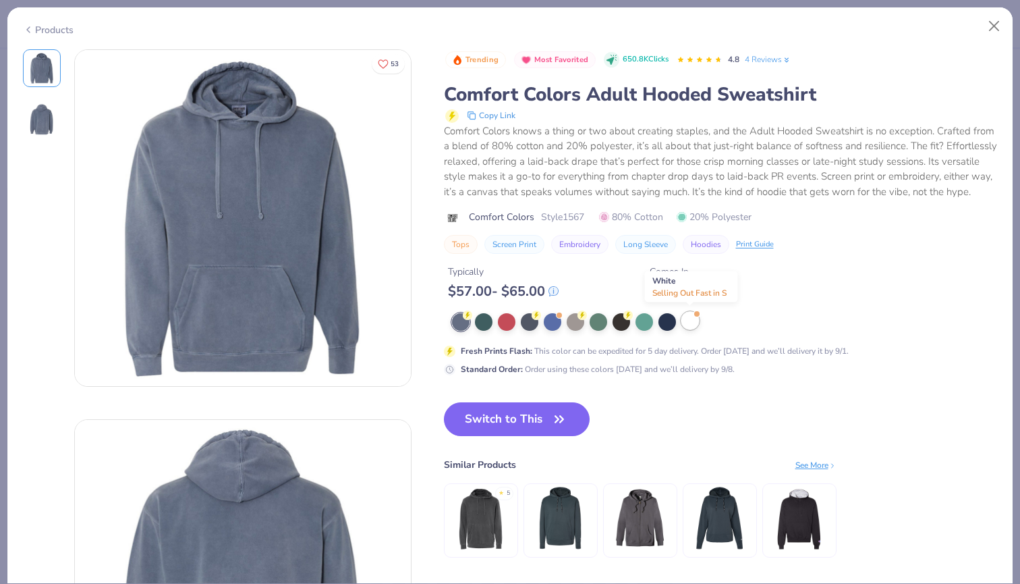
click at [694, 319] on div at bounding box center [691, 321] width 18 height 18
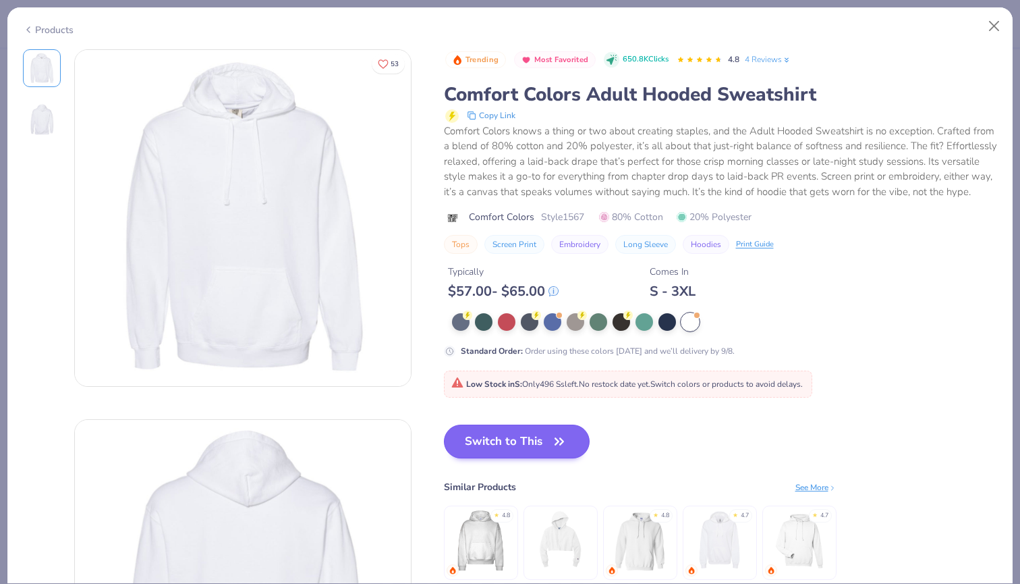
click at [522, 439] on button "Switch to This" at bounding box center [517, 441] width 146 height 34
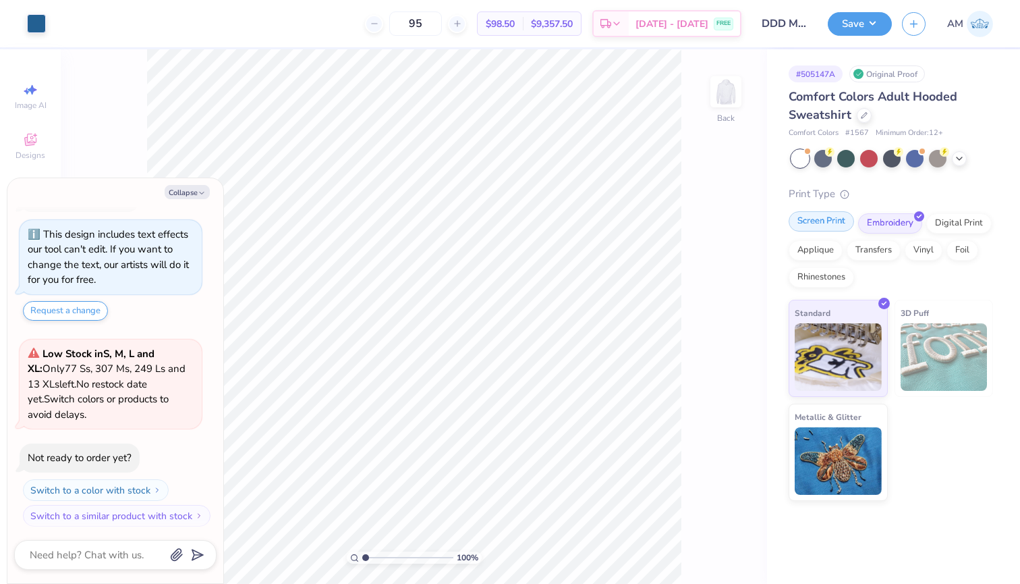
click at [837, 225] on div "Screen Print" at bounding box center [821, 221] width 65 height 20
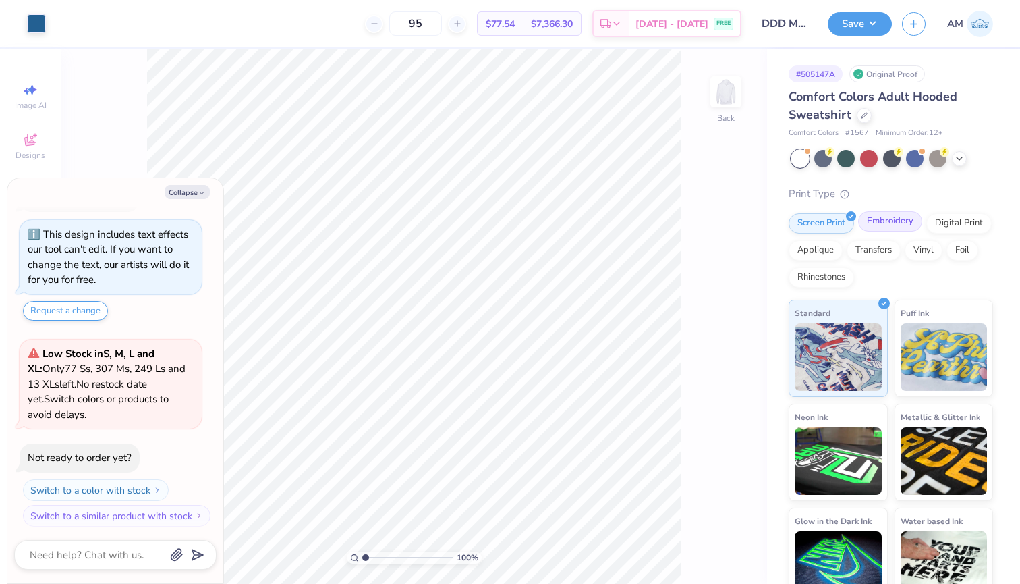
click at [879, 217] on div "Embroidery" at bounding box center [890, 221] width 64 height 20
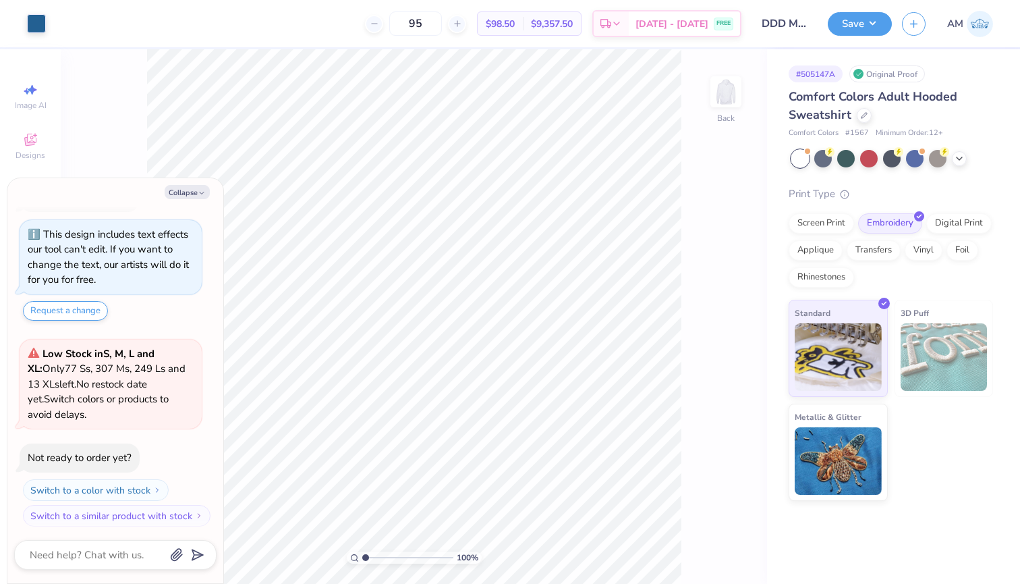
type textarea "x"
